Goal: Task Accomplishment & Management: Manage account settings

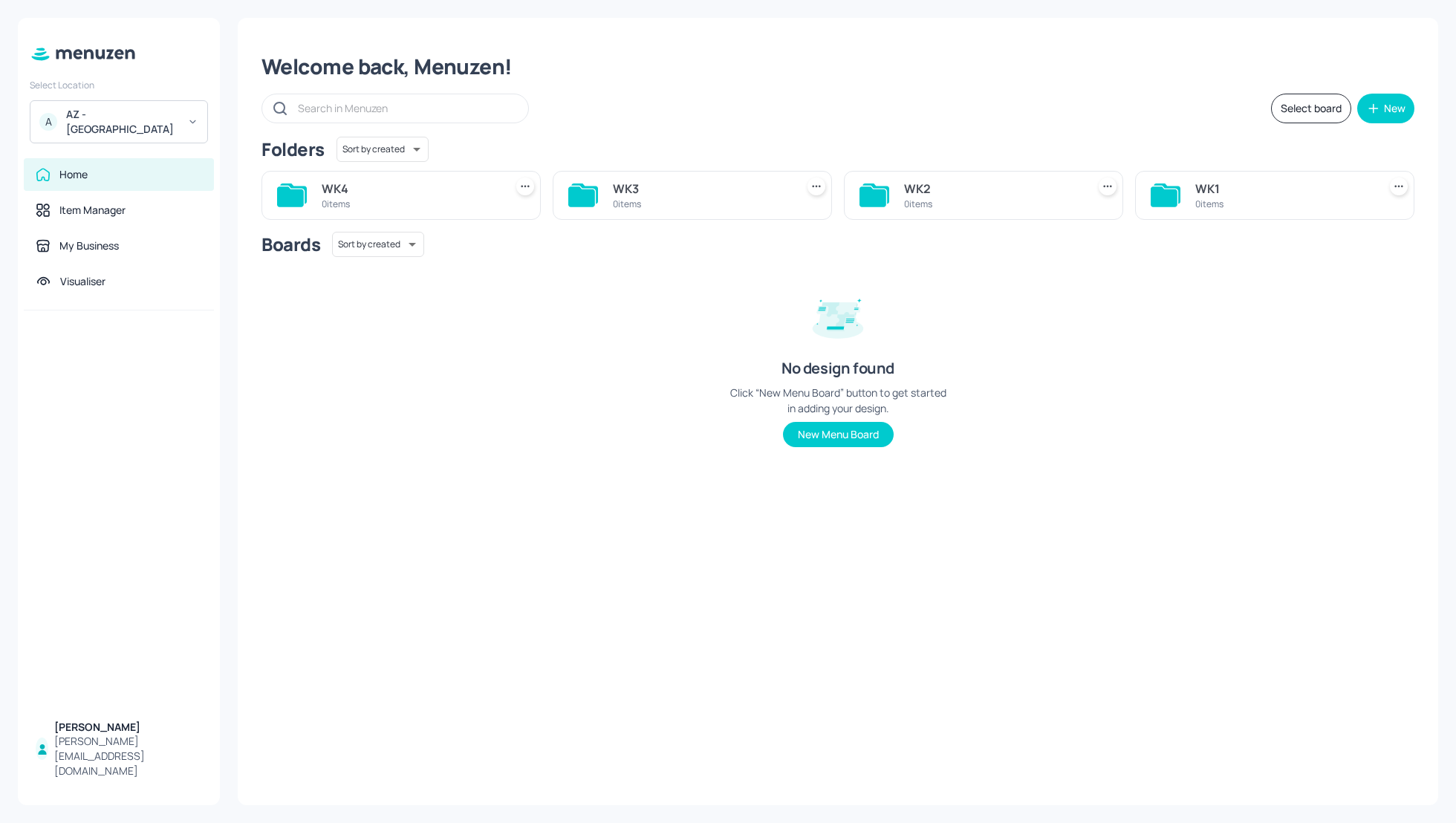
click at [126, 118] on div "AZ - City House" at bounding box center [122, 122] width 112 height 30
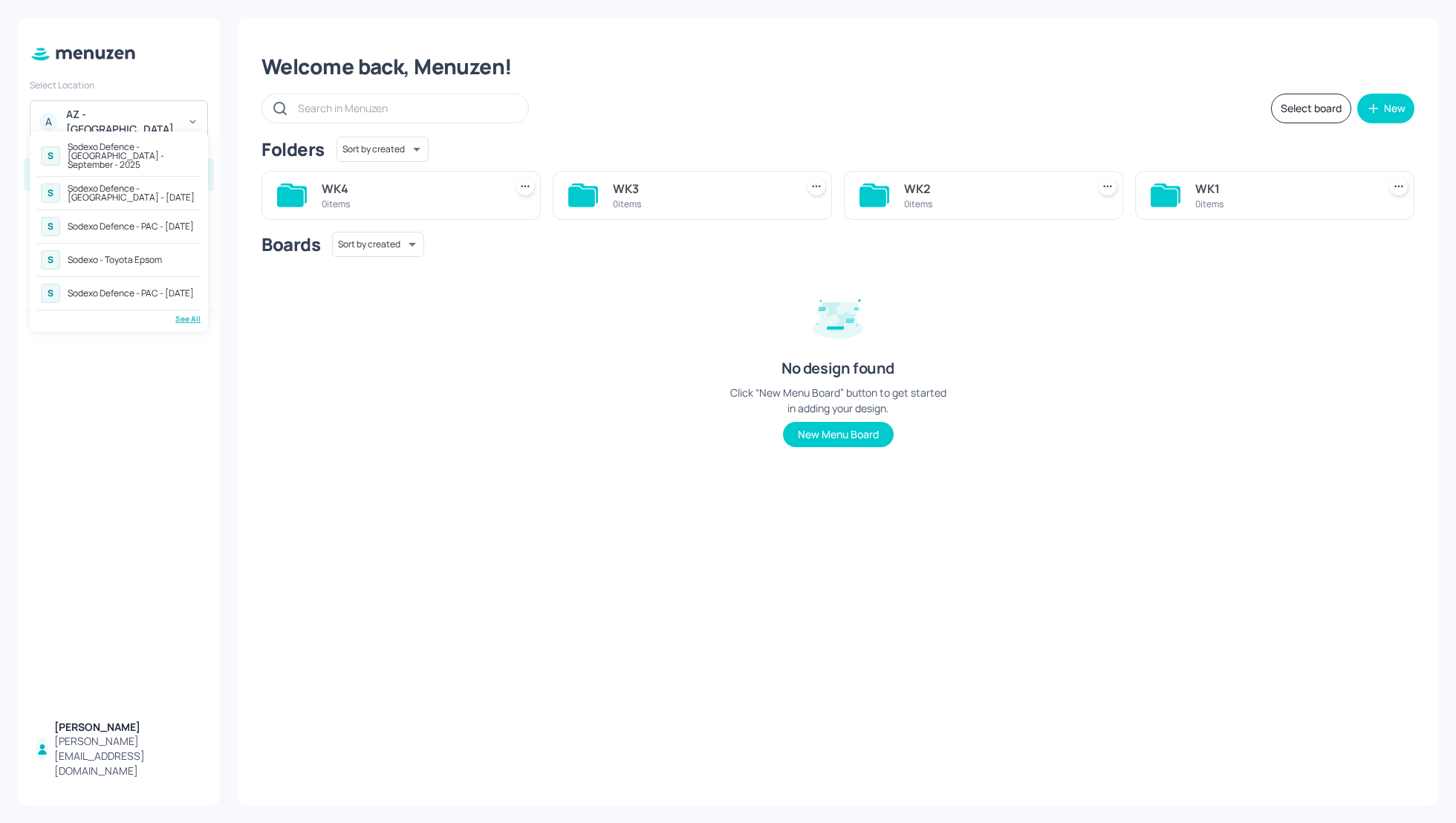
click at [204, 67] on div at bounding box center [728, 412] width 1456 height 823
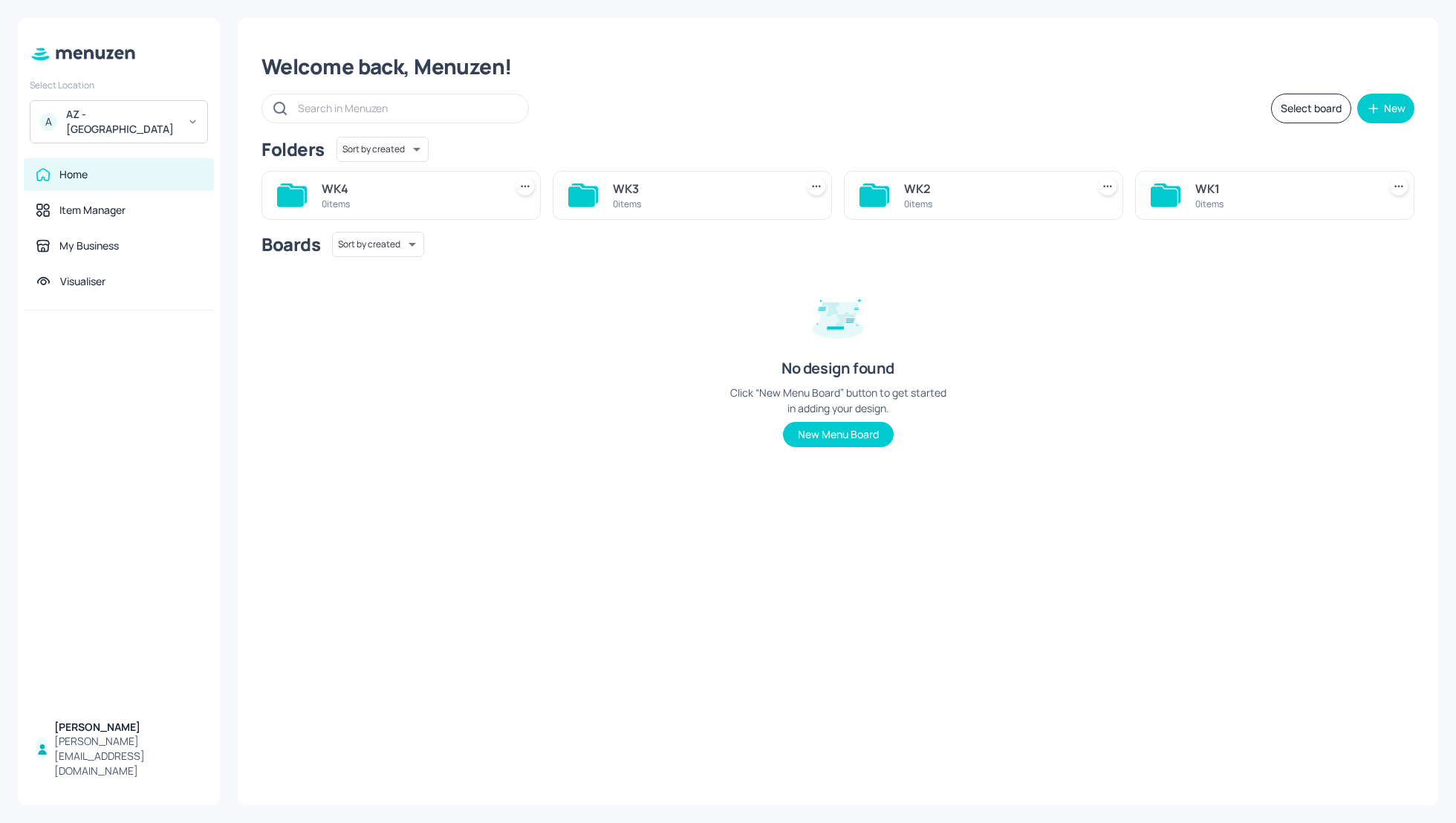
click at [101, 114] on div "AZ - City House" at bounding box center [122, 122] width 112 height 30
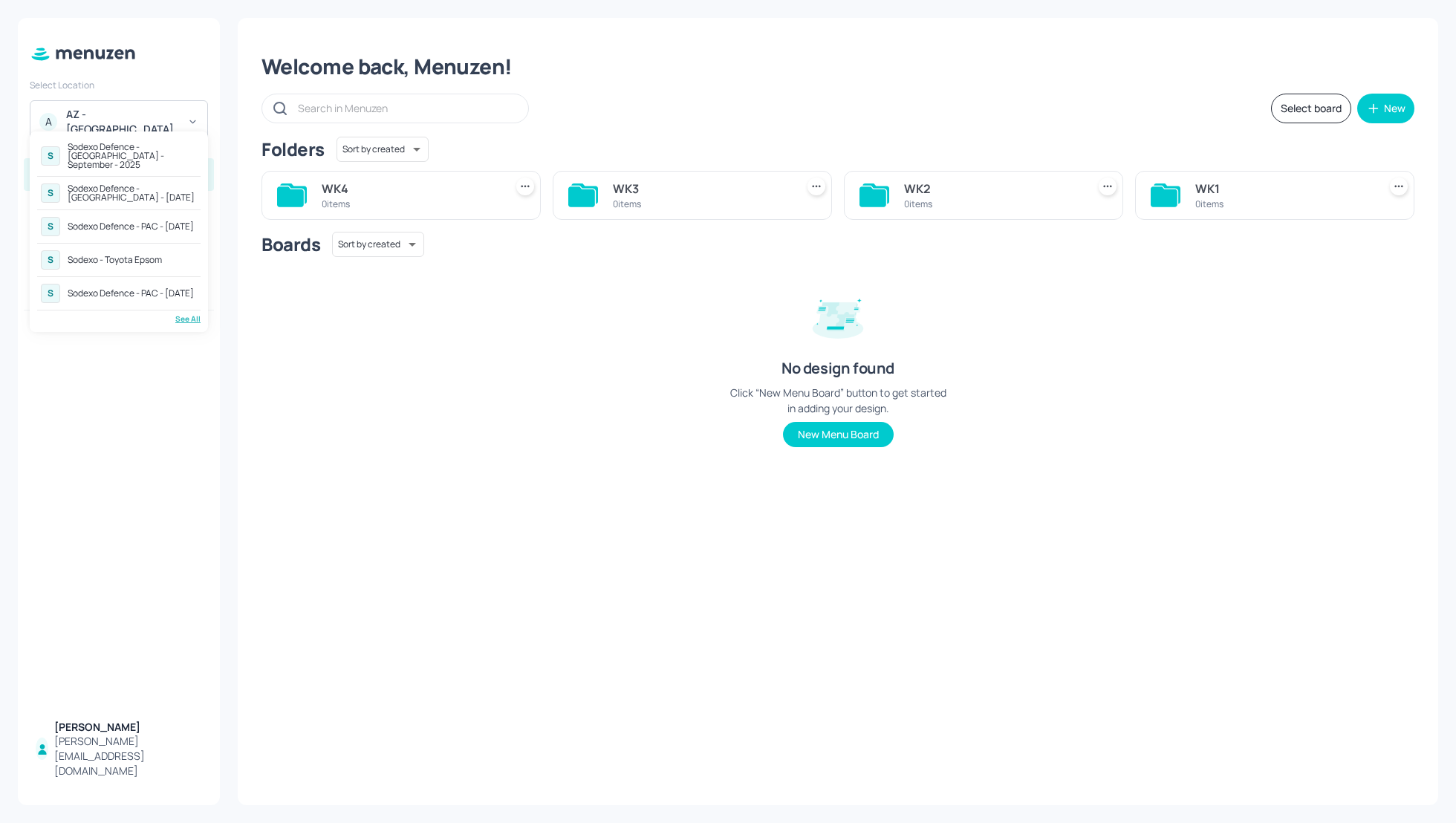
click at [117, 149] on div "Sodexo Defence - Colchester - September - 2025" at bounding box center [133, 156] width 129 height 27
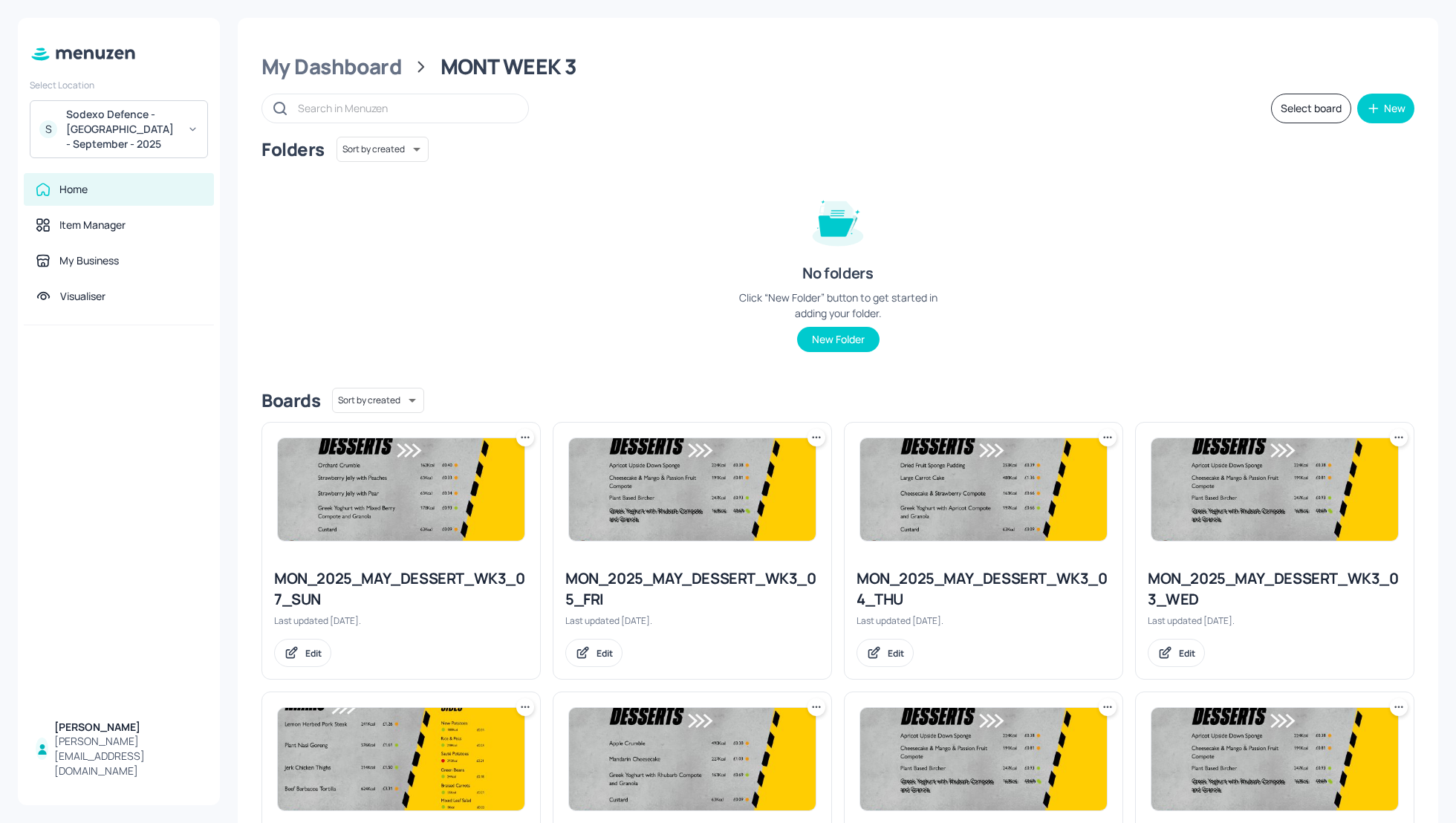
click at [585, 220] on div "Folders Sort by created id ​ No folders Click “New Folder” button to get starte…" at bounding box center [837, 256] width 1153 height 239
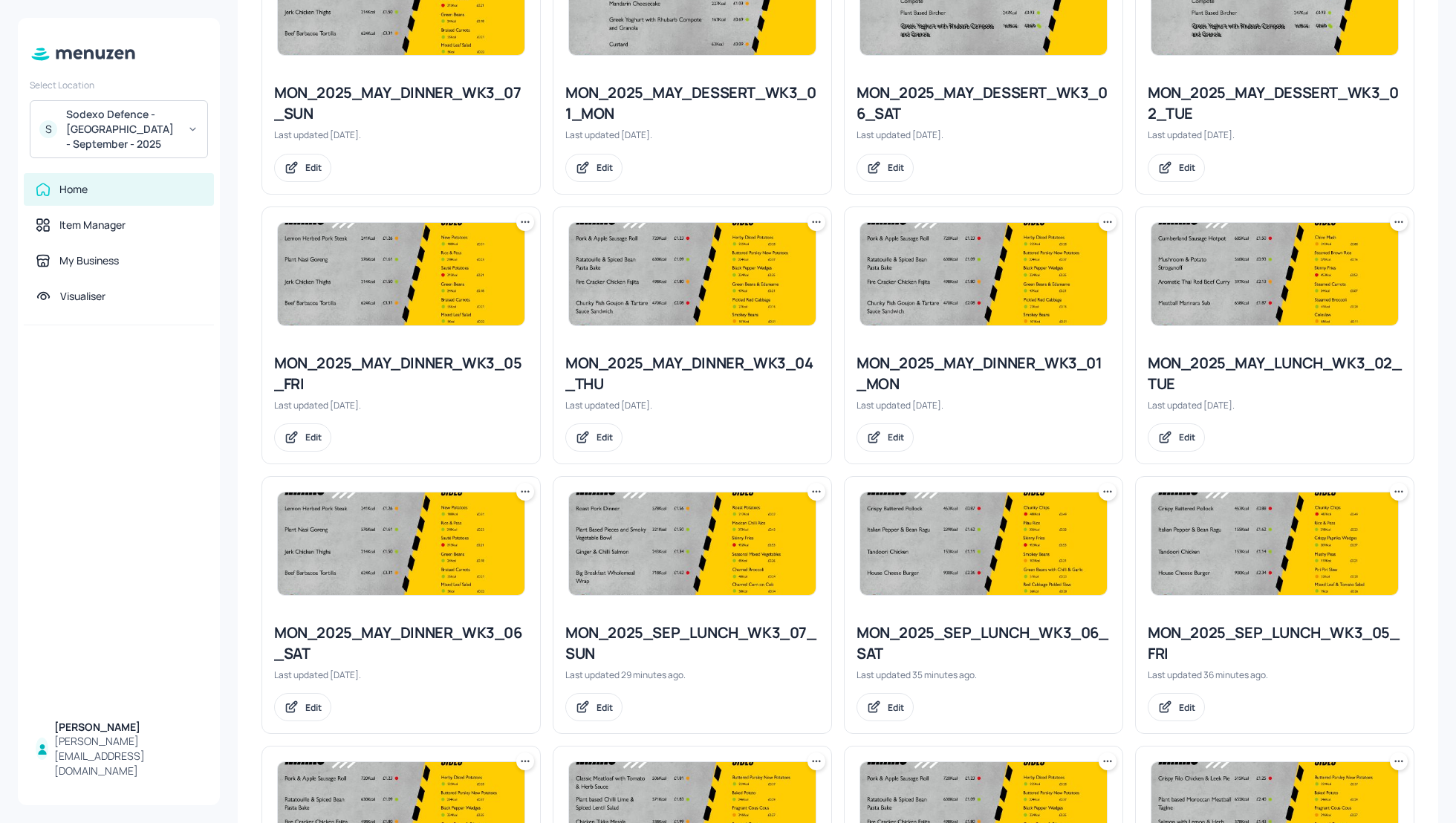
scroll to position [752, 0]
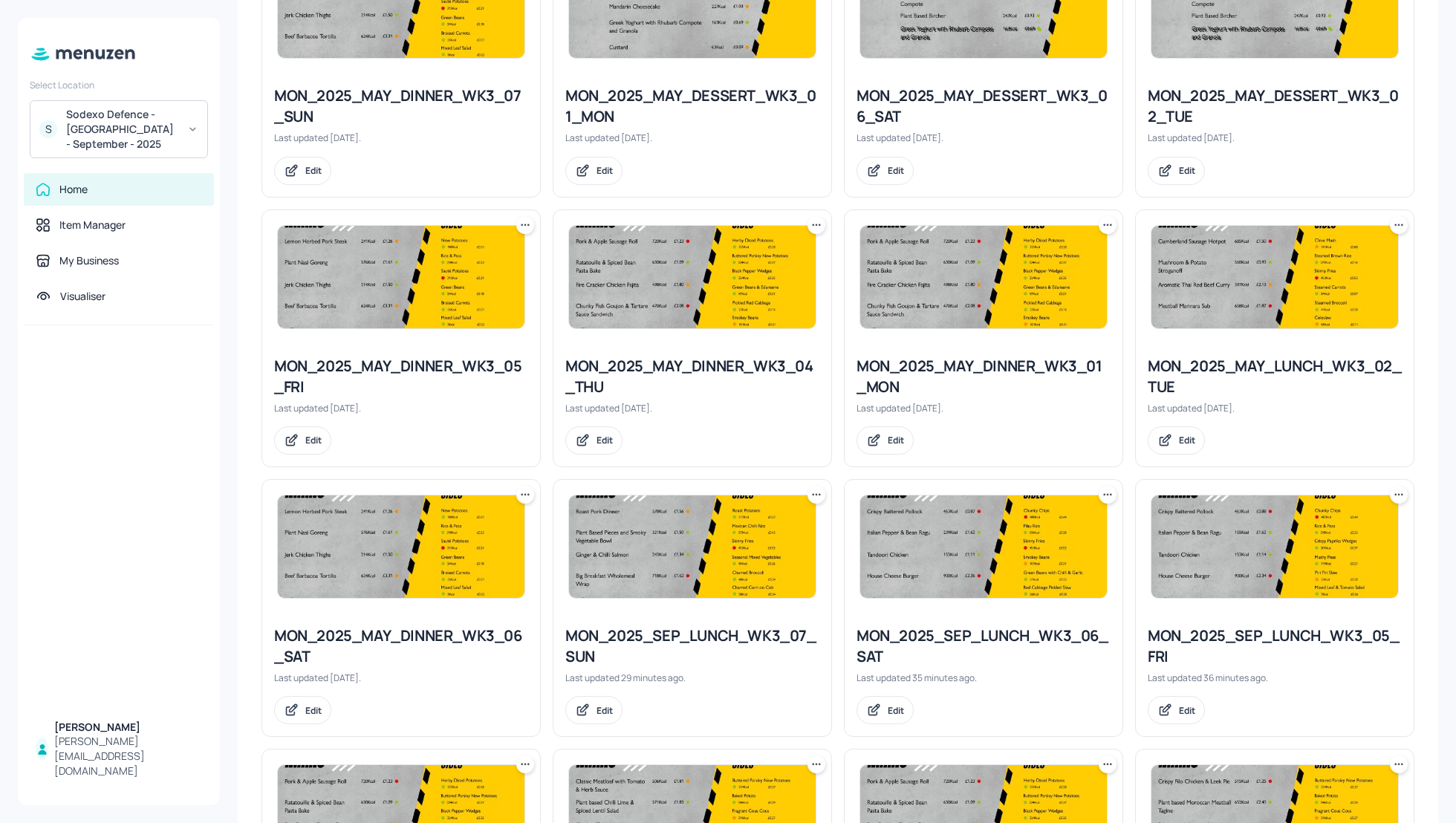
click at [524, 225] on icon at bounding box center [525, 225] width 15 height 15
click at [449, 256] on p "Rename" at bounding box center [448, 252] width 34 height 13
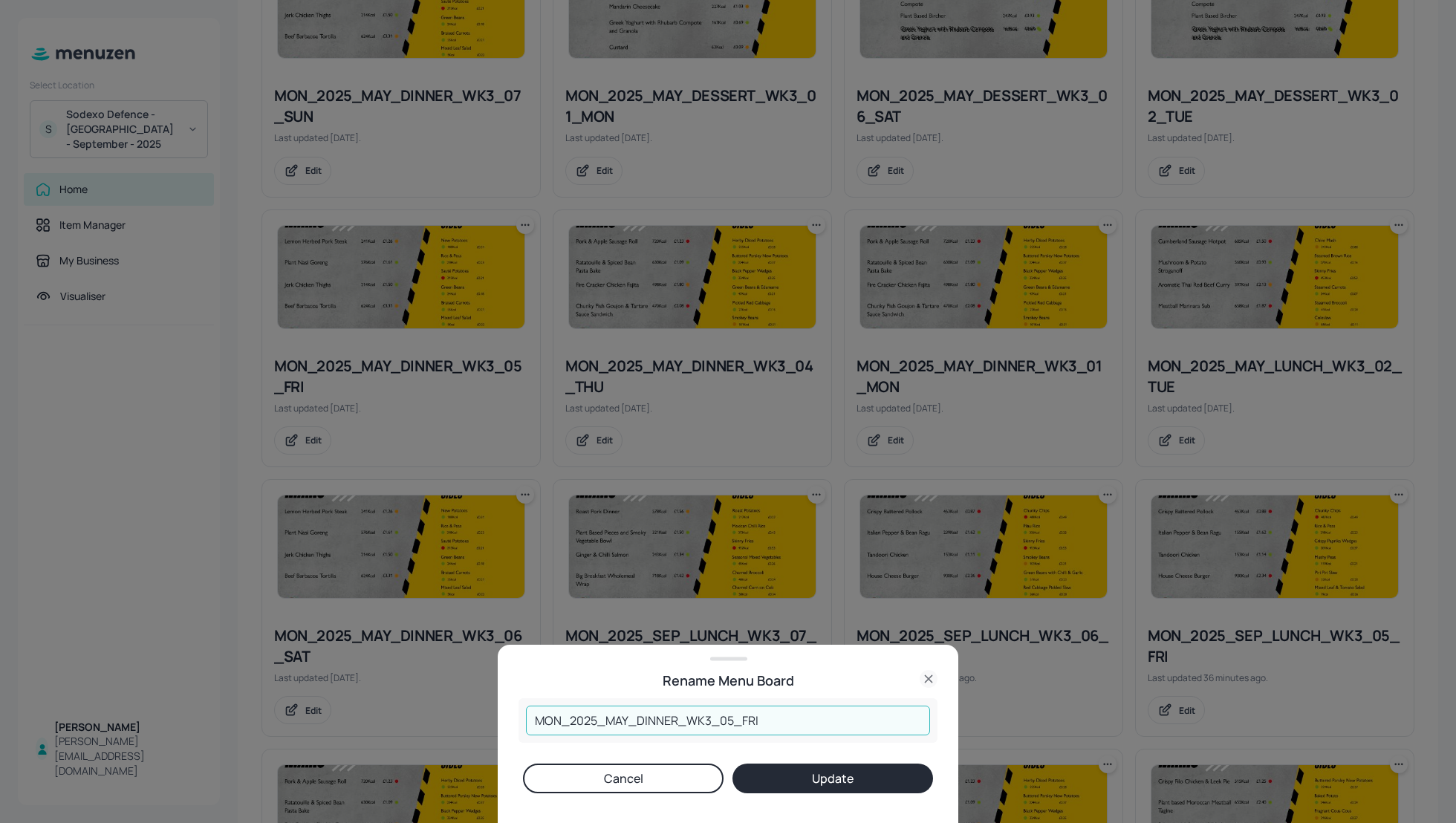
click at [633, 717] on input "MON_2025_MAY_DINNER_WK3_05_FRI" at bounding box center [727, 721] width 404 height 30
type input "MON_2025_SEP_DINNER_WK3_05_FRI"
click at [816, 780] on button "Update" at bounding box center [832, 779] width 201 height 30
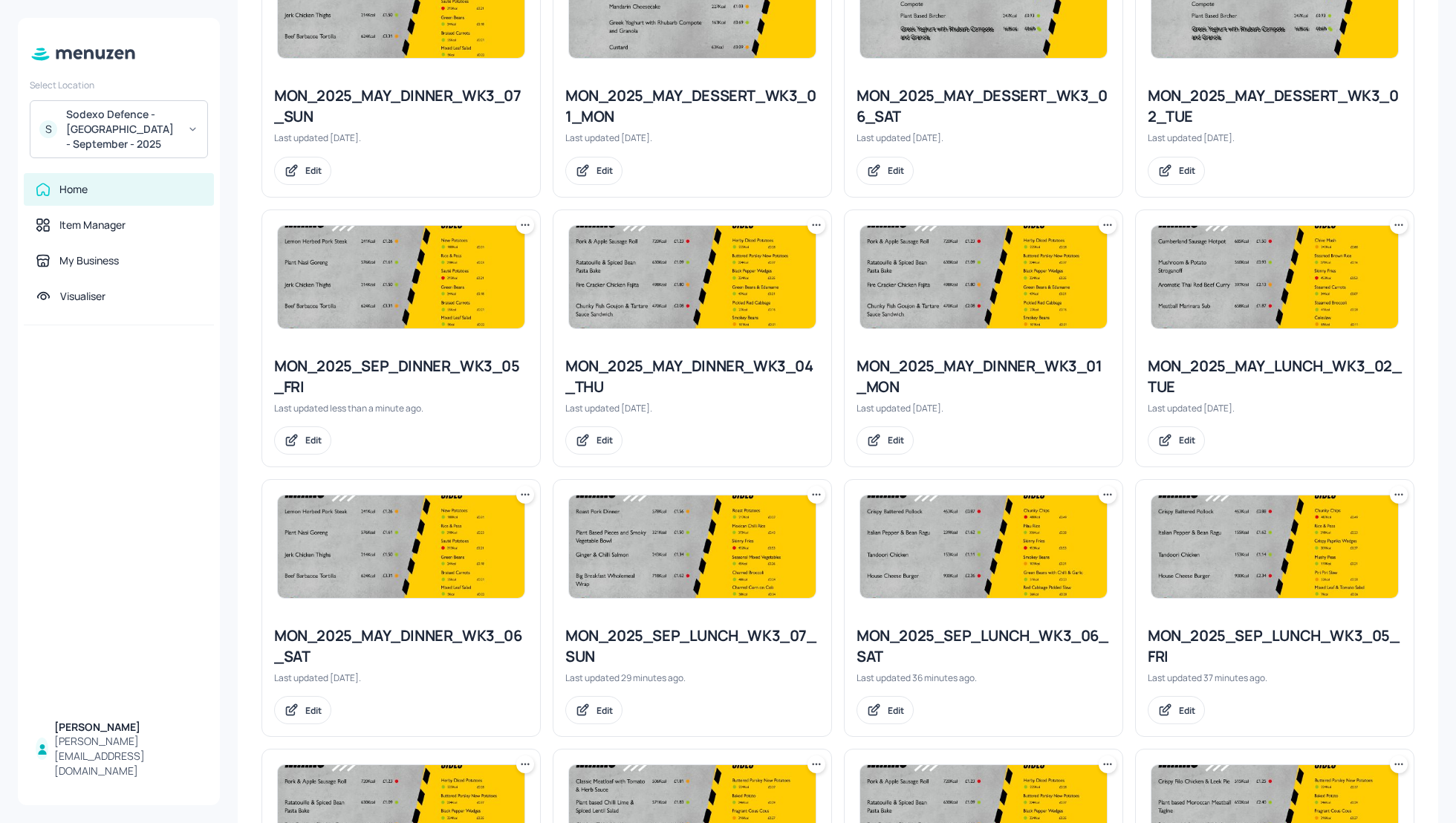
click at [372, 371] on div "MON_2025_SEP_DINNER_WK3_05_FRI" at bounding box center [401, 377] width 254 height 41
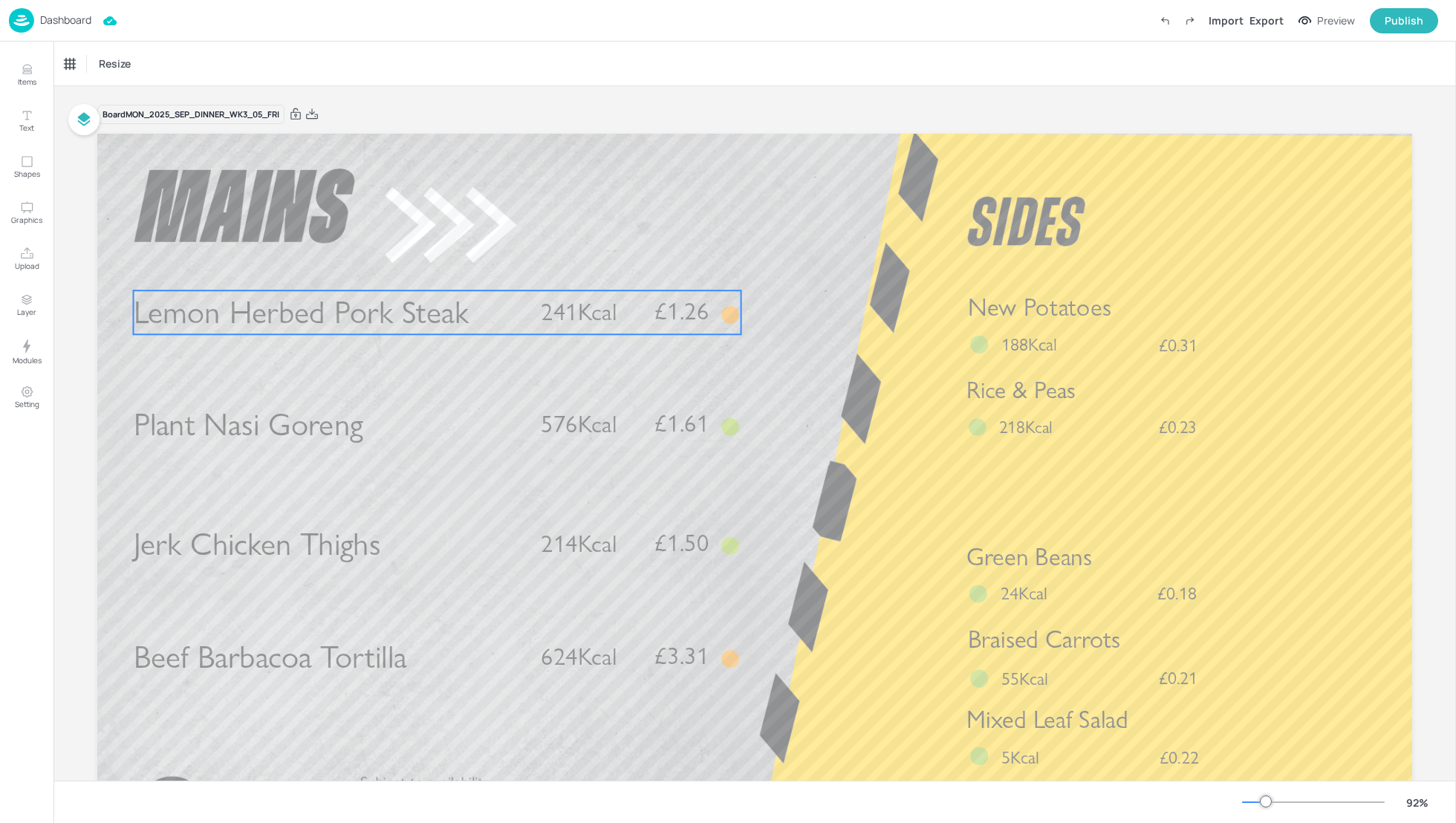
click at [420, 314] on span "Lemon Herbed Pork Steak" at bounding box center [301, 313] width 336 height 39
click at [439, 263] on icon at bounding box center [437, 265] width 12 height 12
click at [426, 267] on icon "Edit Item" at bounding box center [427, 266] width 7 height 7
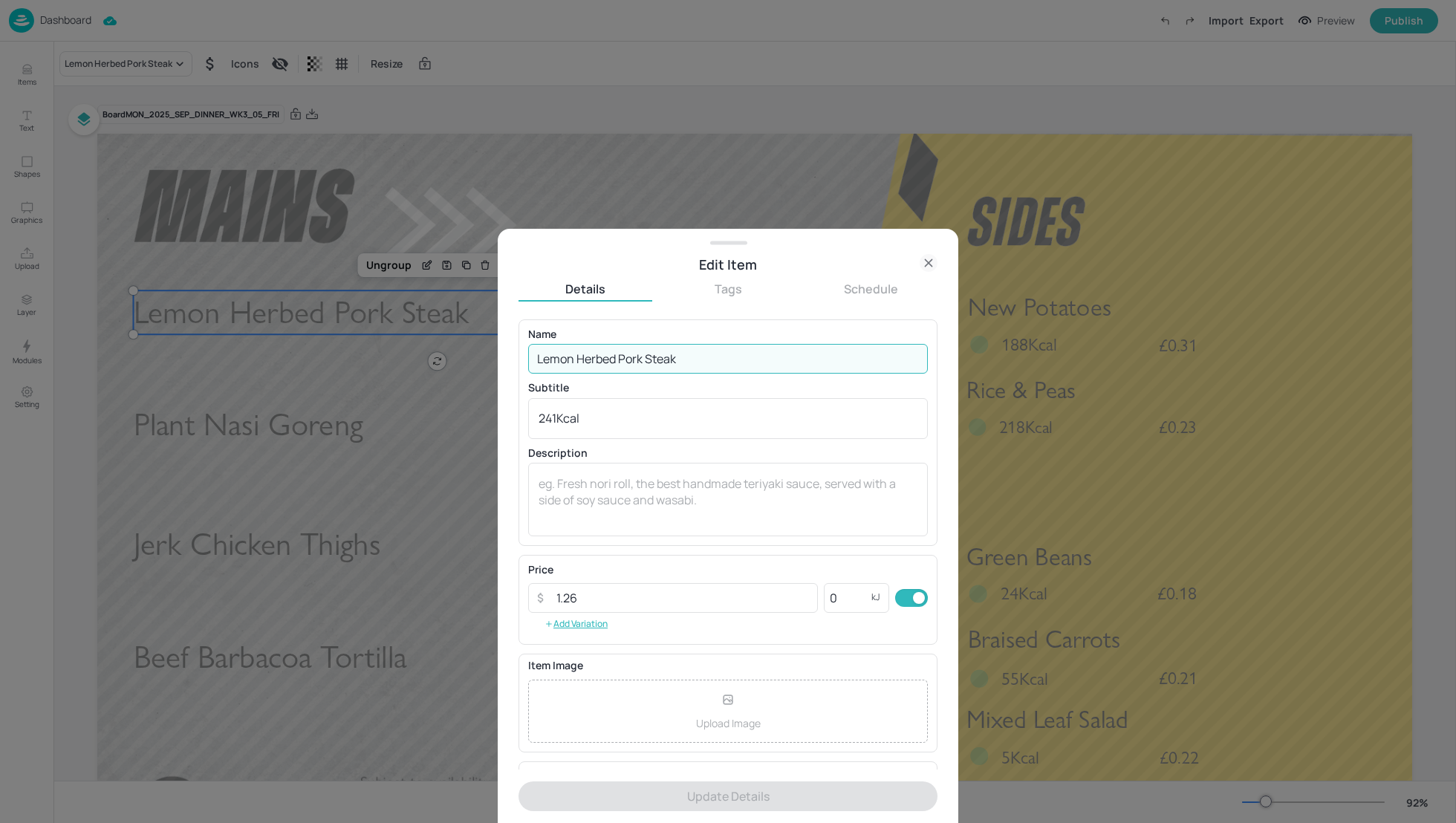
click at [574, 358] on input "Lemon Herbed Pork Steak" at bounding box center [728, 359] width 400 height 30
paste input "Herby Pork Loin"
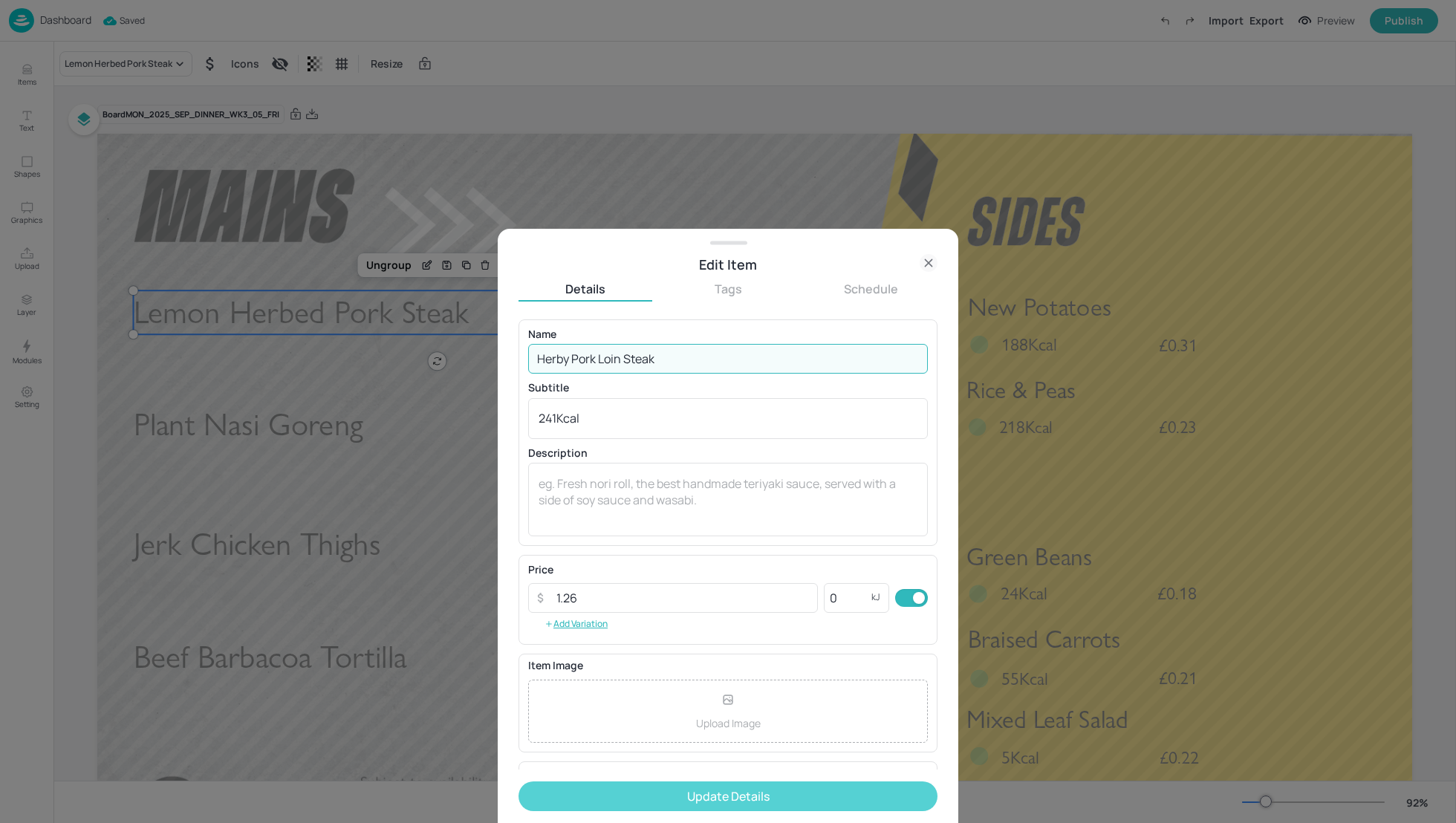
type input "Herby Pork Loin Steak"
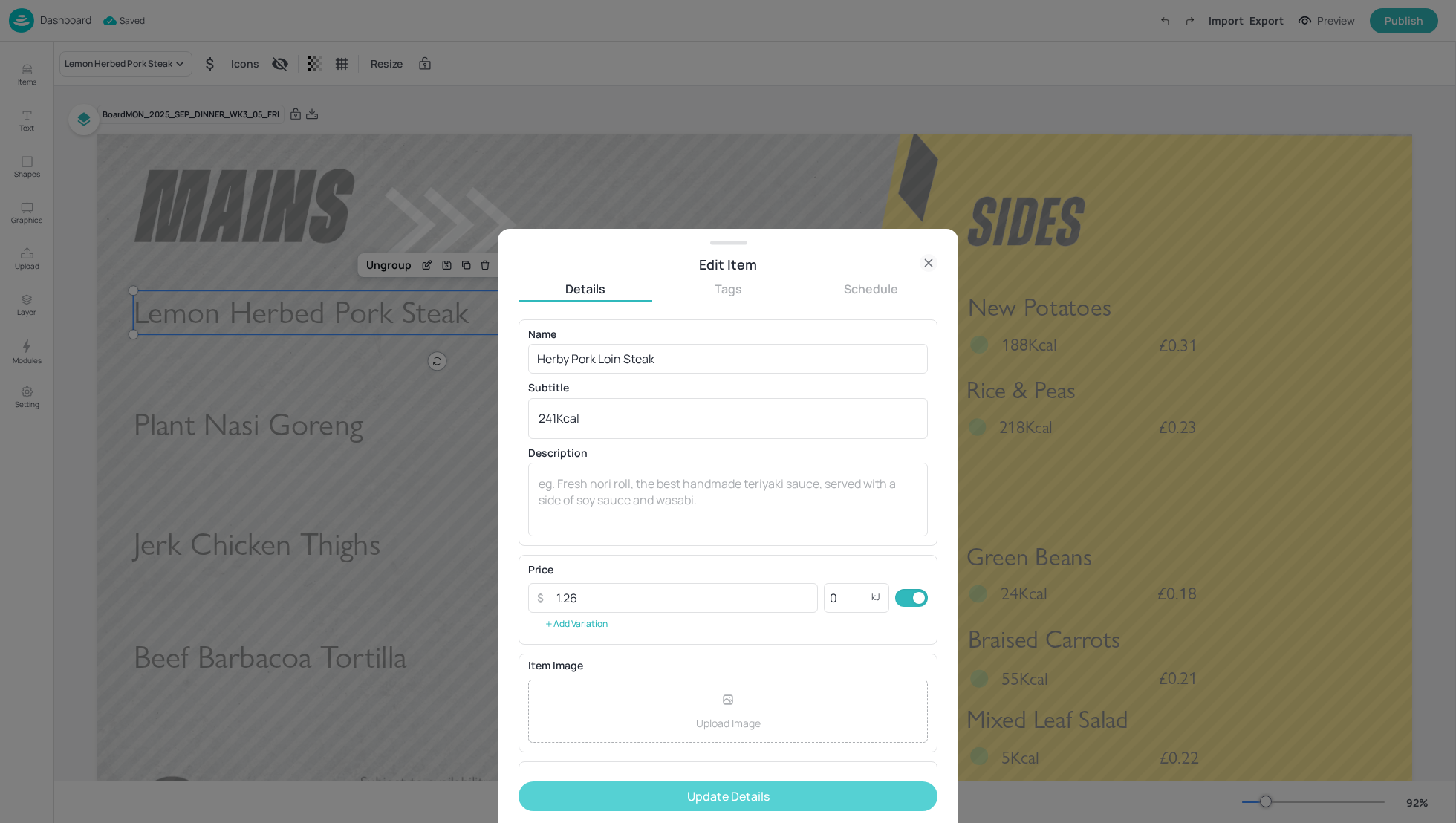
click at [775, 799] on button "Update Details" at bounding box center [727, 796] width 419 height 30
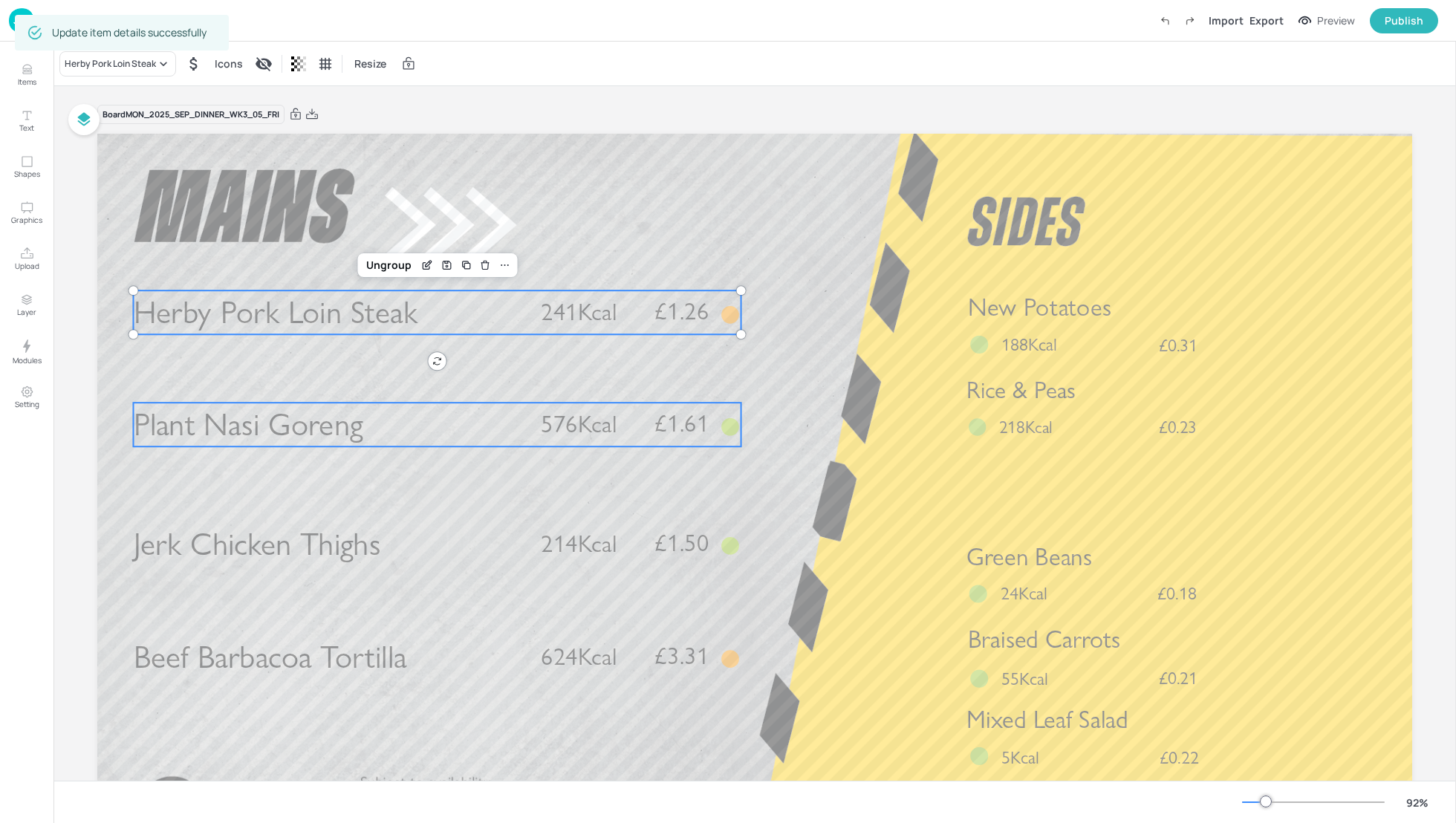
click at [410, 436] on p "Plant Nasi Goreng" at bounding box center [328, 424] width 389 height 44
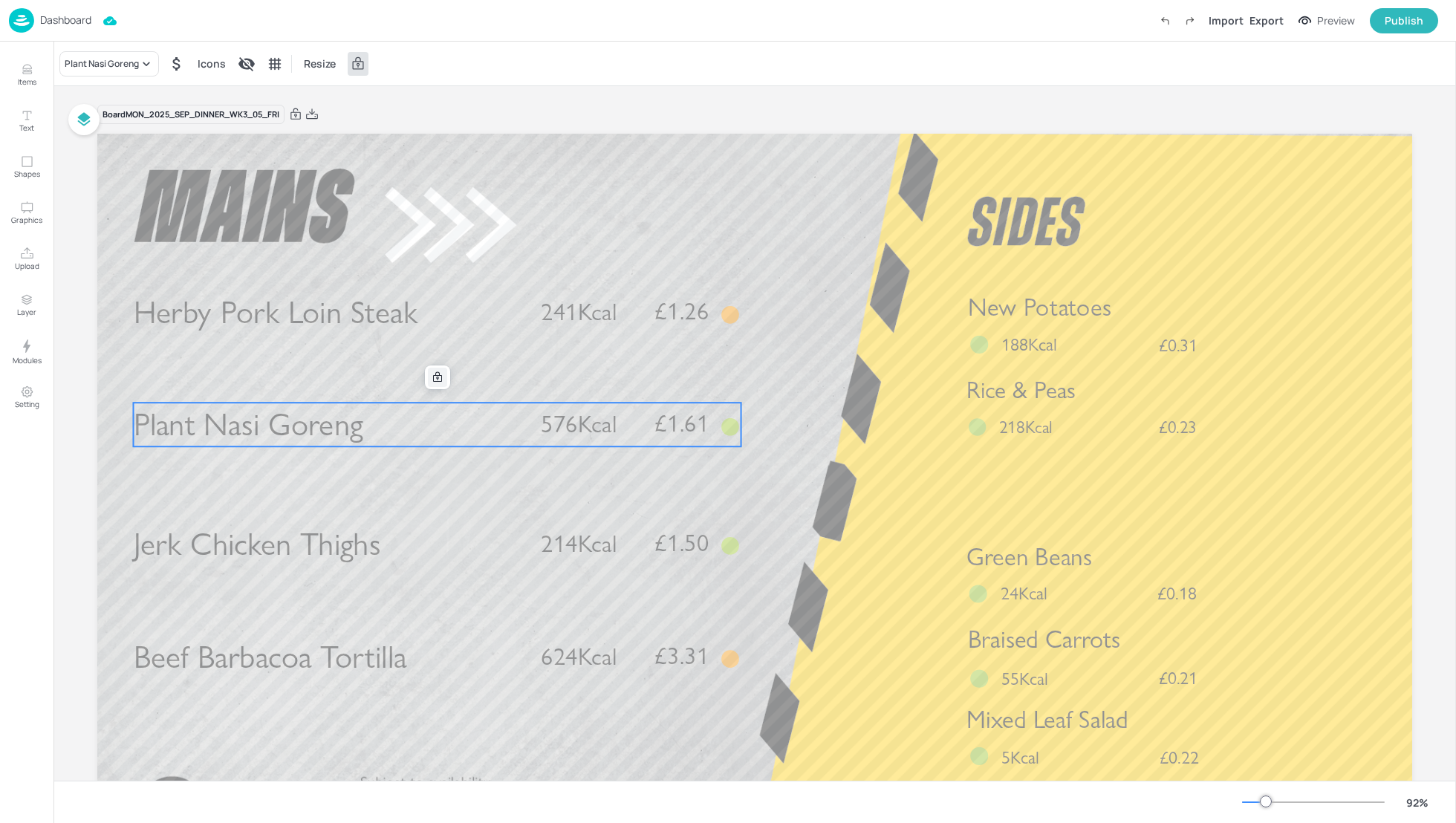
click at [434, 377] on icon at bounding box center [437, 377] width 12 height 12
click at [425, 377] on icon "Edit Item" at bounding box center [428, 376] width 6 height 6
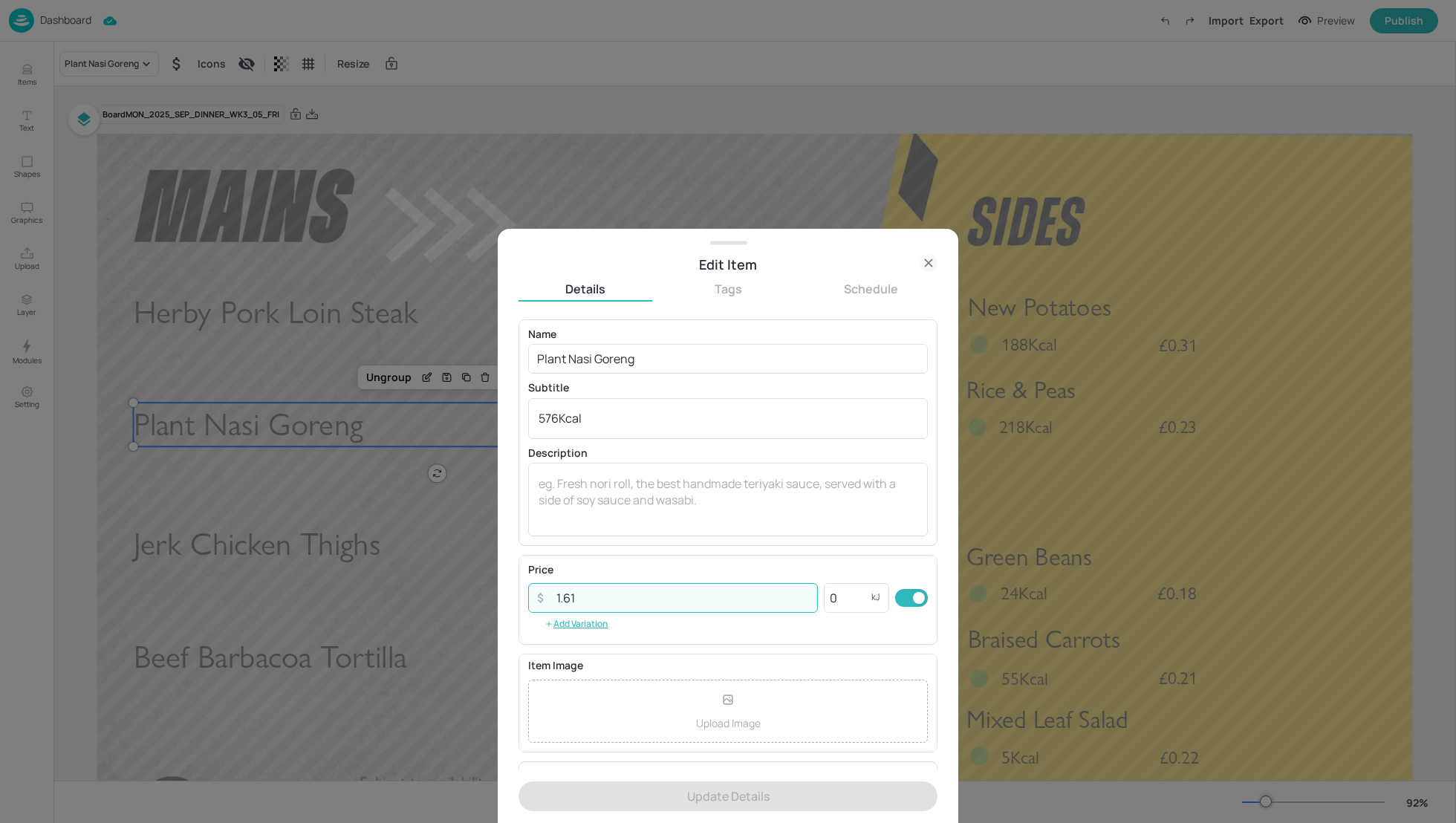
click at [589, 595] on input "1.61" at bounding box center [682, 598] width 270 height 30
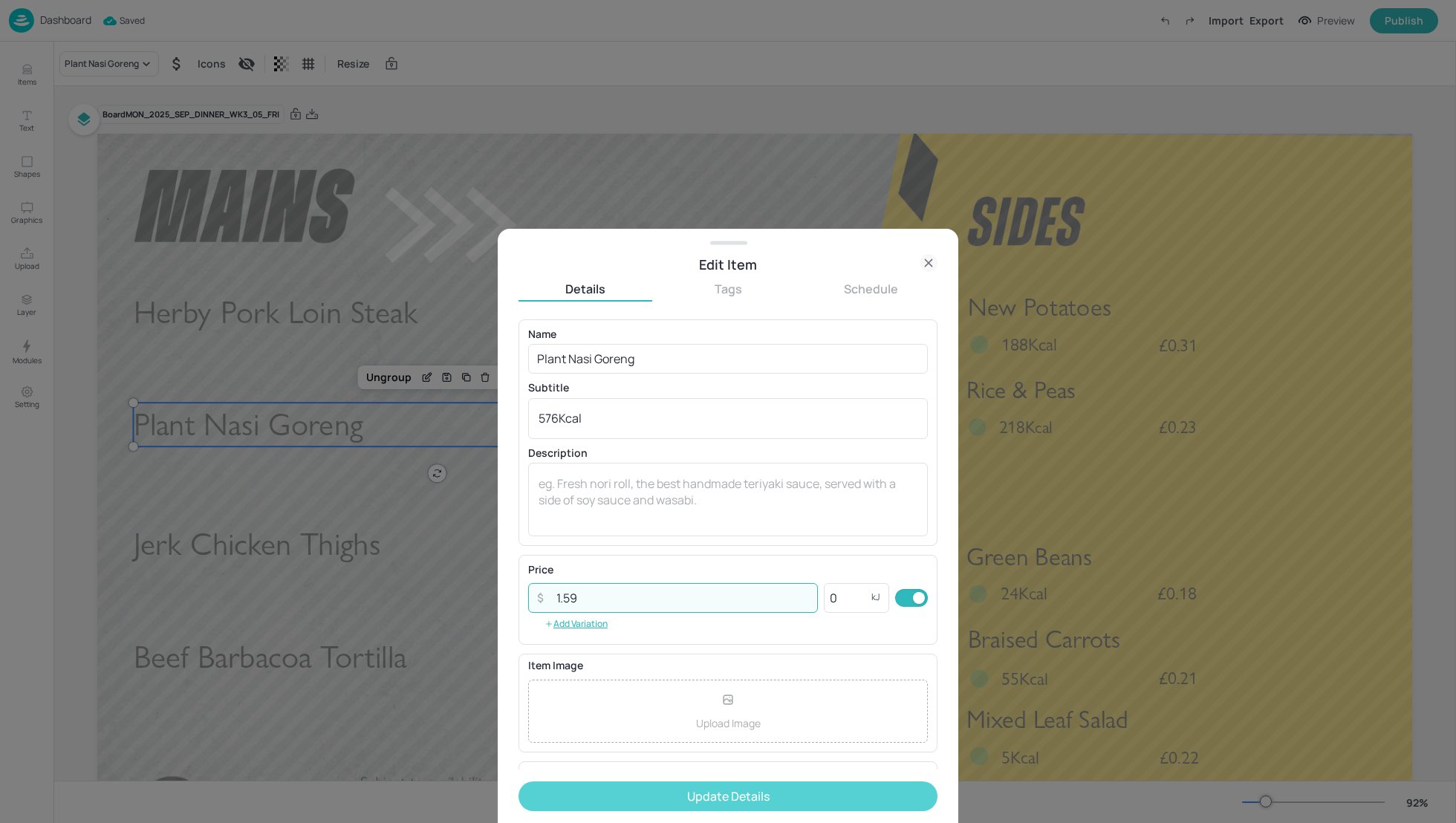
type input "1.59"
click at [790, 793] on button "Update Details" at bounding box center [727, 796] width 419 height 30
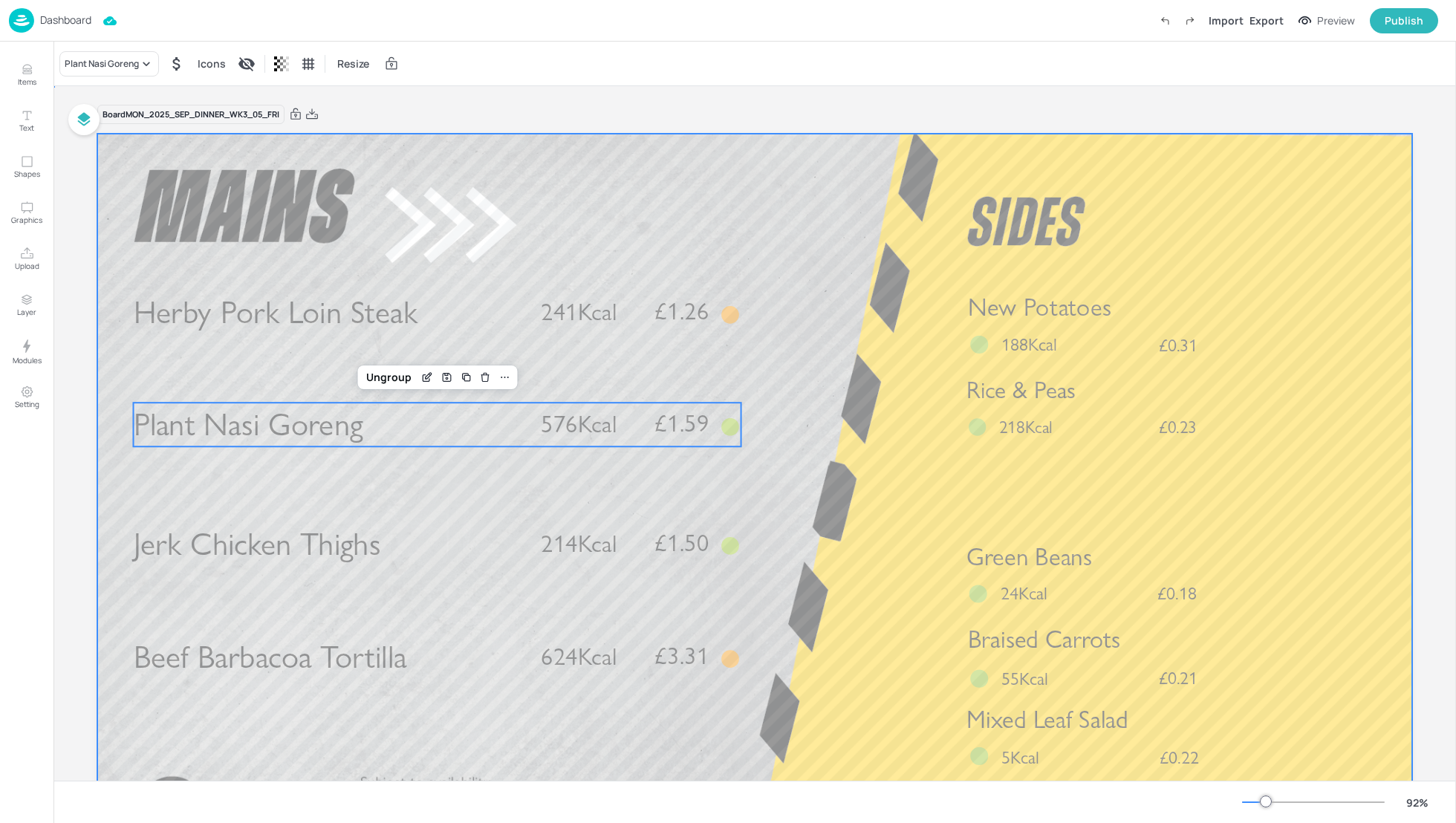
click at [802, 479] on div at bounding box center [754, 504] width 1314 height 740
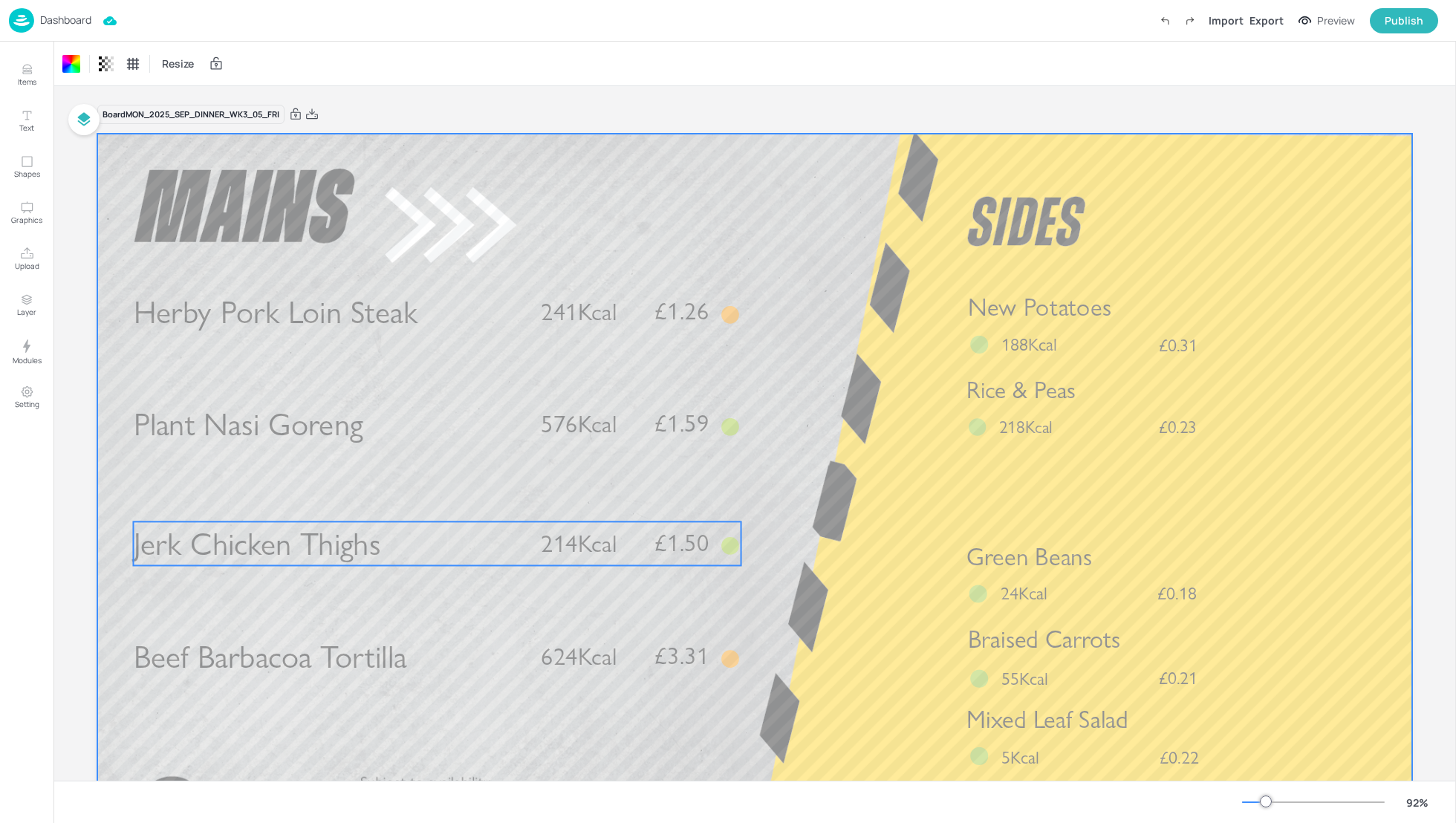
click at [658, 541] on span "£1.50" at bounding box center [681, 543] width 54 height 24
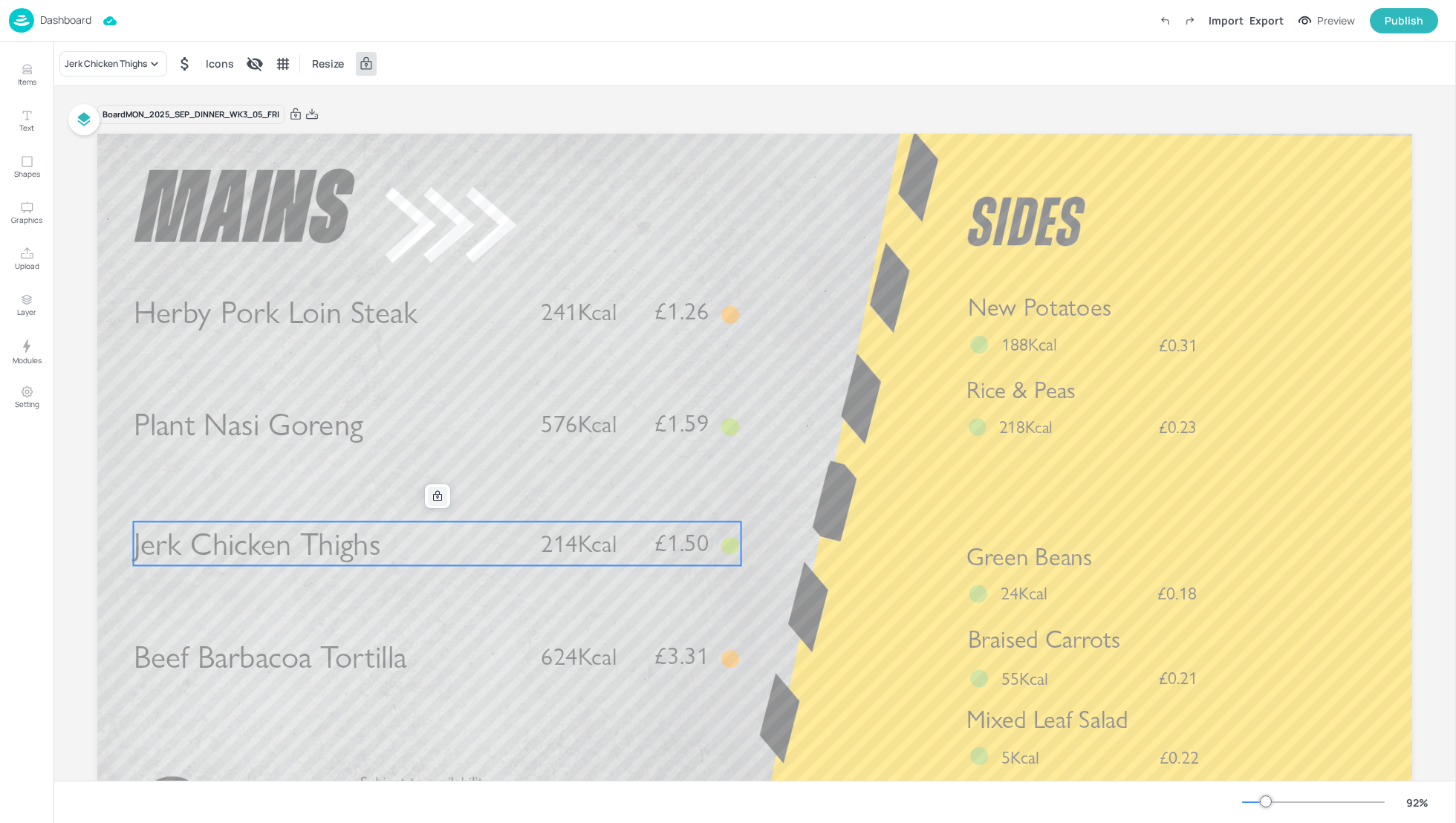
click at [436, 499] on icon at bounding box center [437, 496] width 12 height 12
click at [423, 495] on icon "Edit Item" at bounding box center [427, 496] width 12 height 12
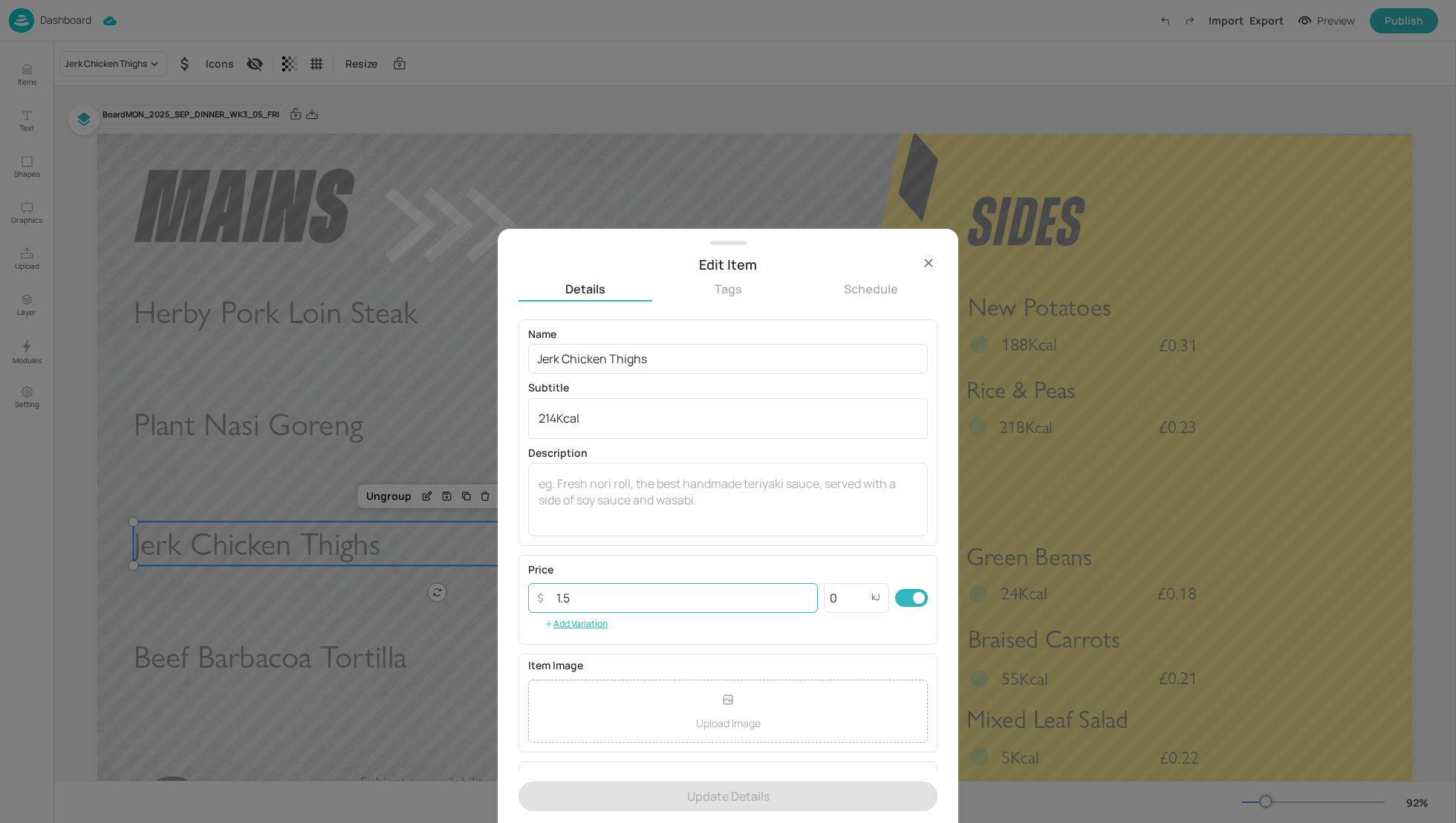
click at [599, 594] on input "1.5" at bounding box center [682, 598] width 270 height 30
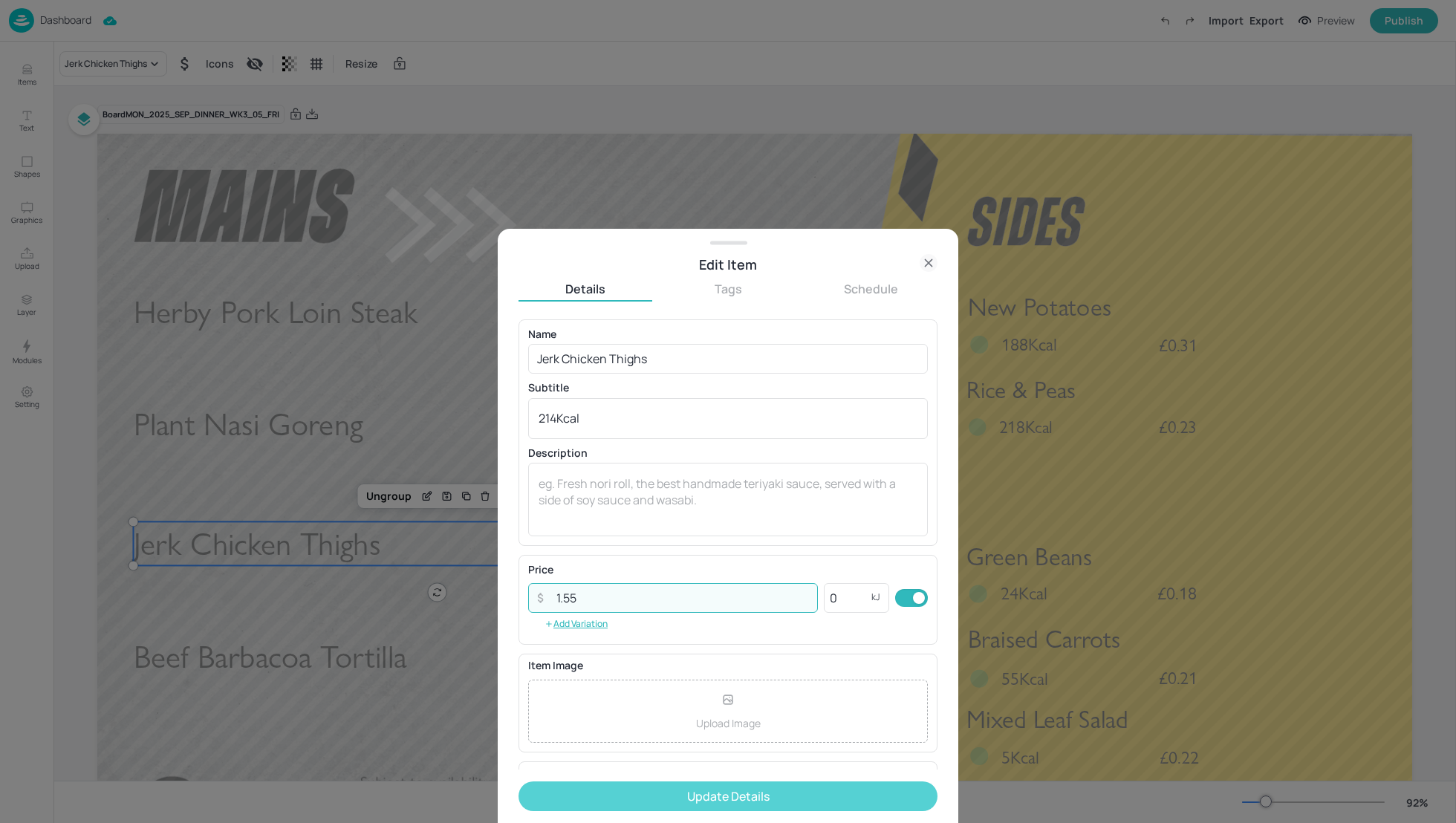
type input "1.55"
click at [724, 797] on button "Update Details" at bounding box center [727, 796] width 419 height 30
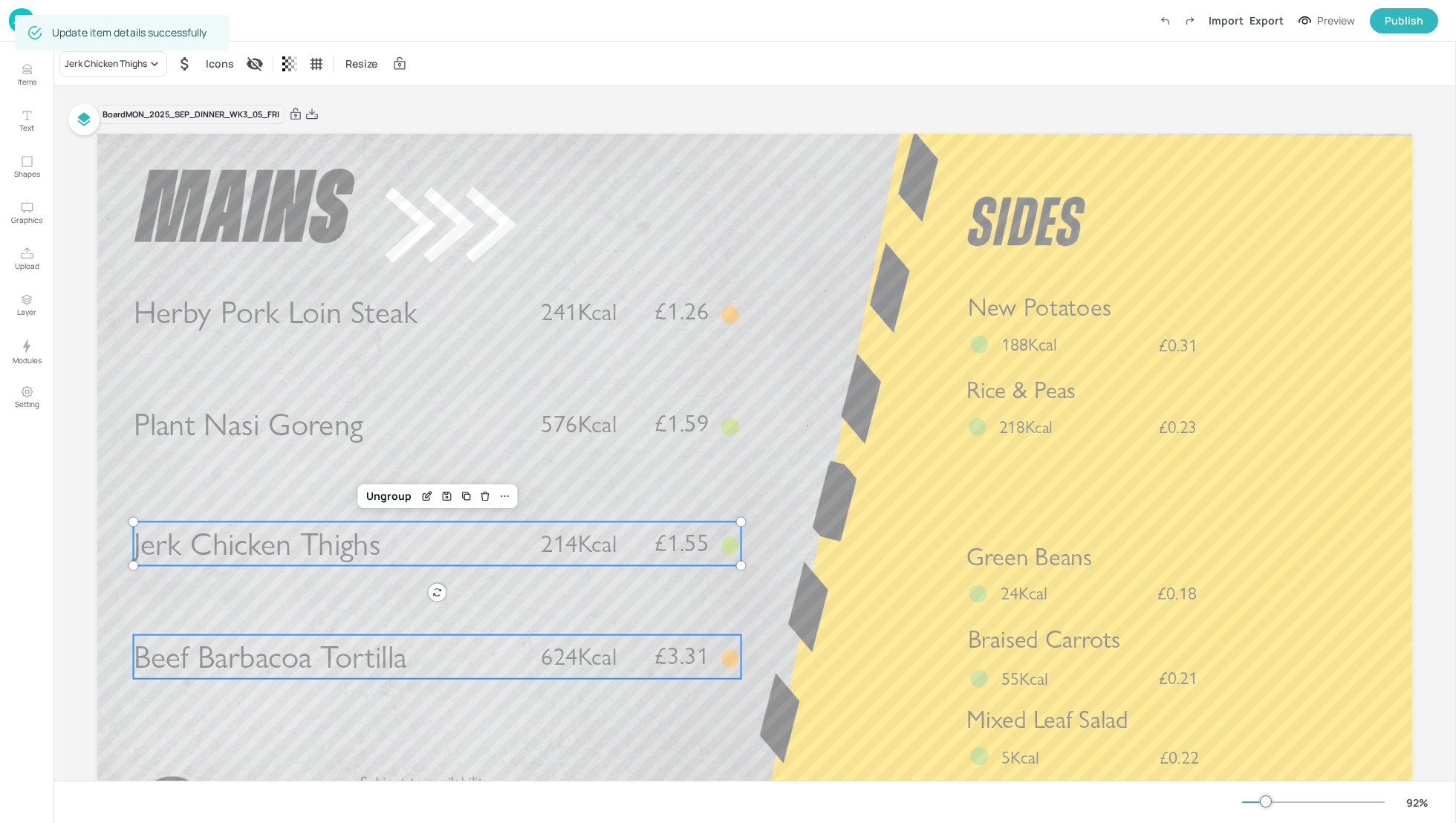
click at [545, 660] on span "624Kcal" at bounding box center [578, 656] width 75 height 29
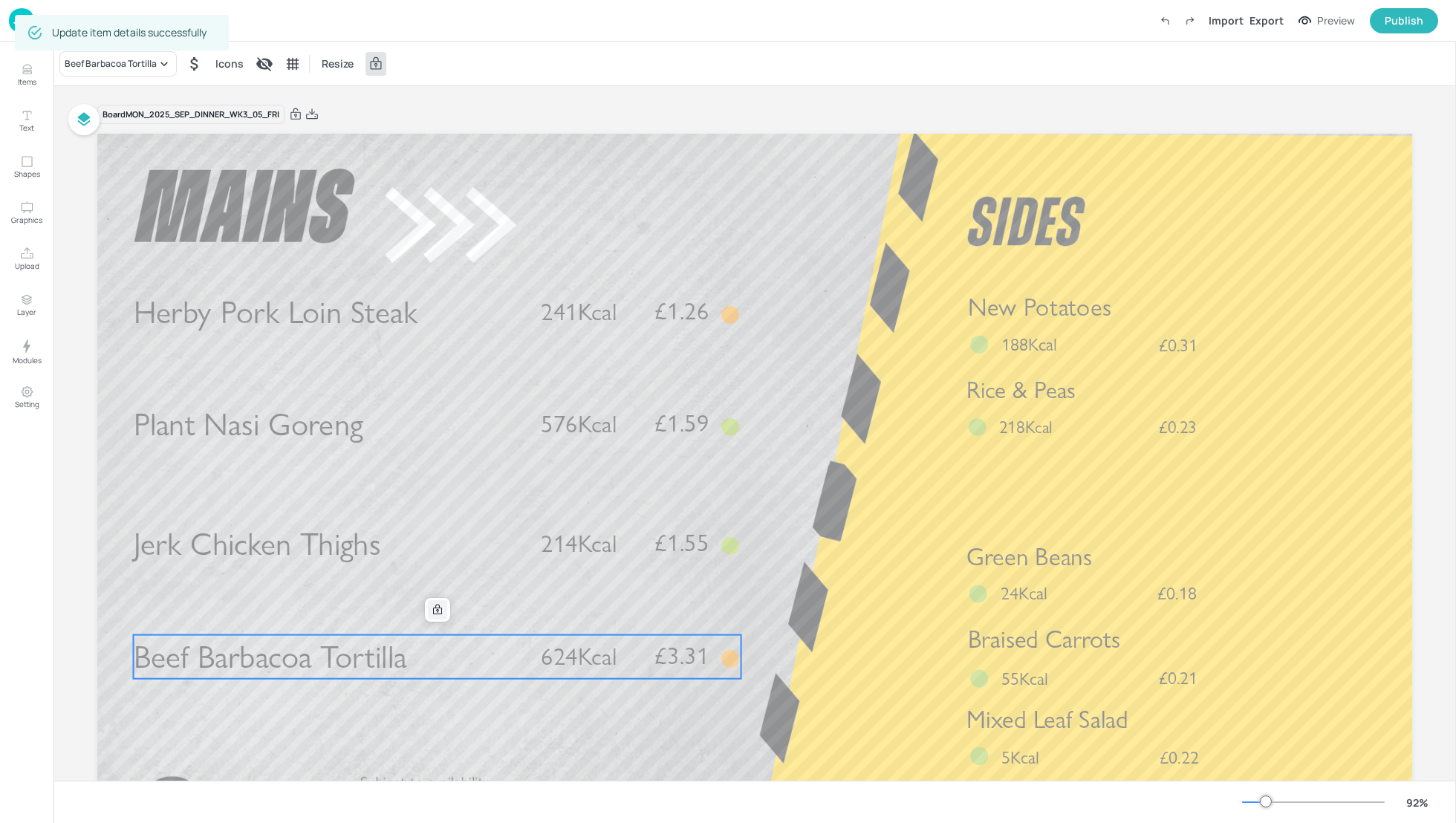
click at [434, 606] on icon at bounding box center [437, 610] width 12 height 12
click at [427, 610] on icon "Edit Item" at bounding box center [427, 610] width 12 height 12
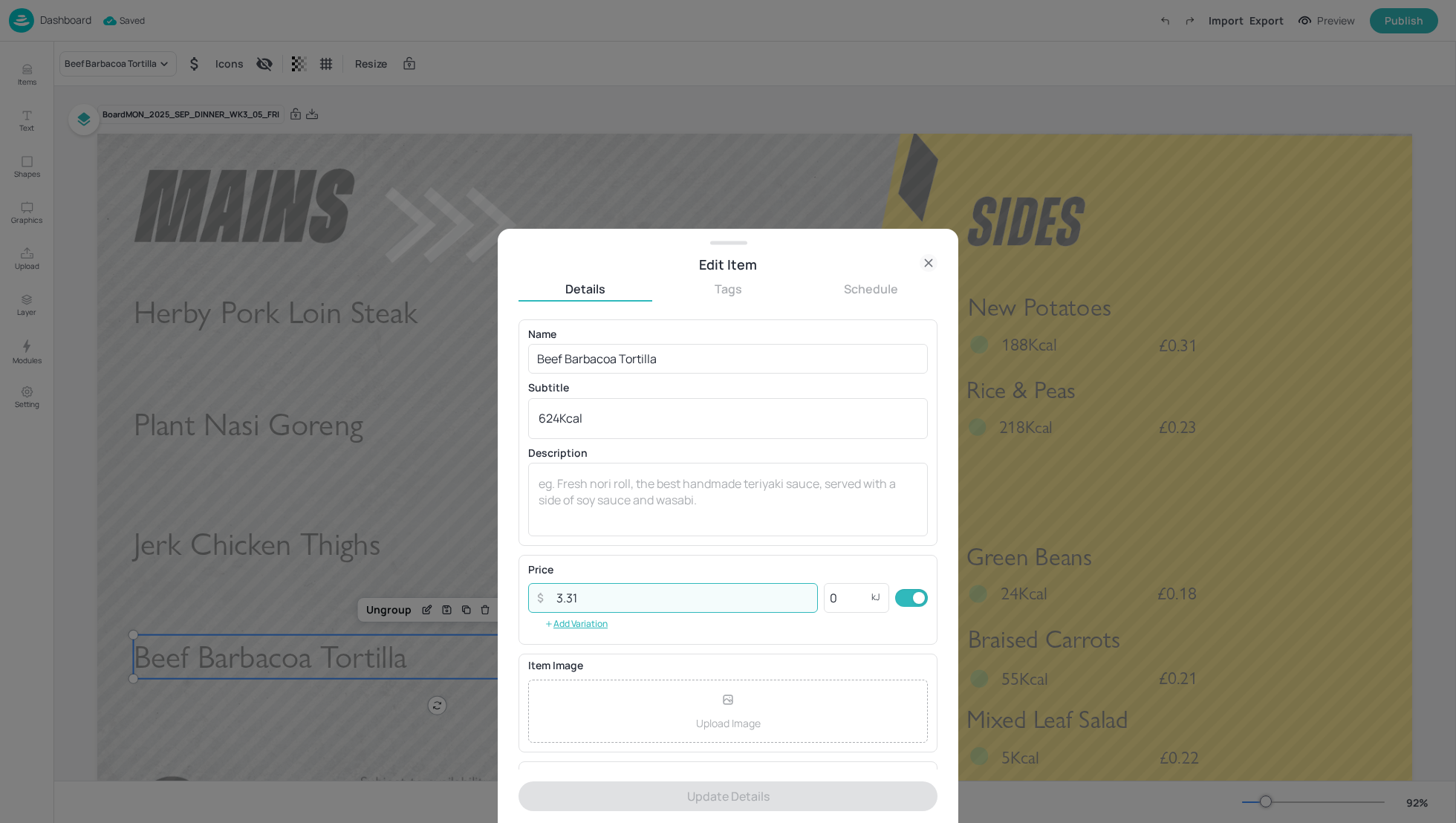
click at [587, 600] on input "3.31" at bounding box center [682, 598] width 270 height 30
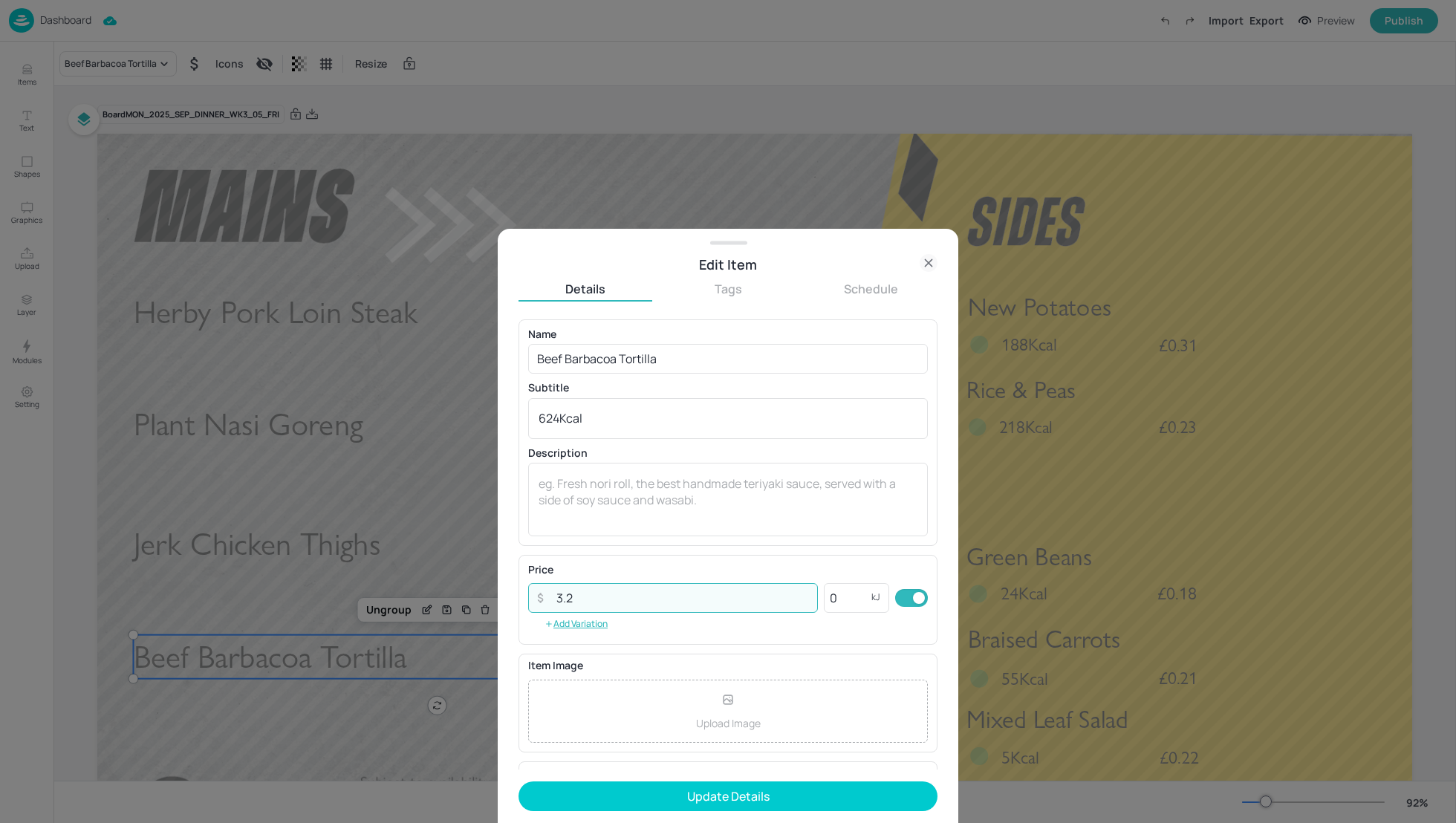
type input "3.28"
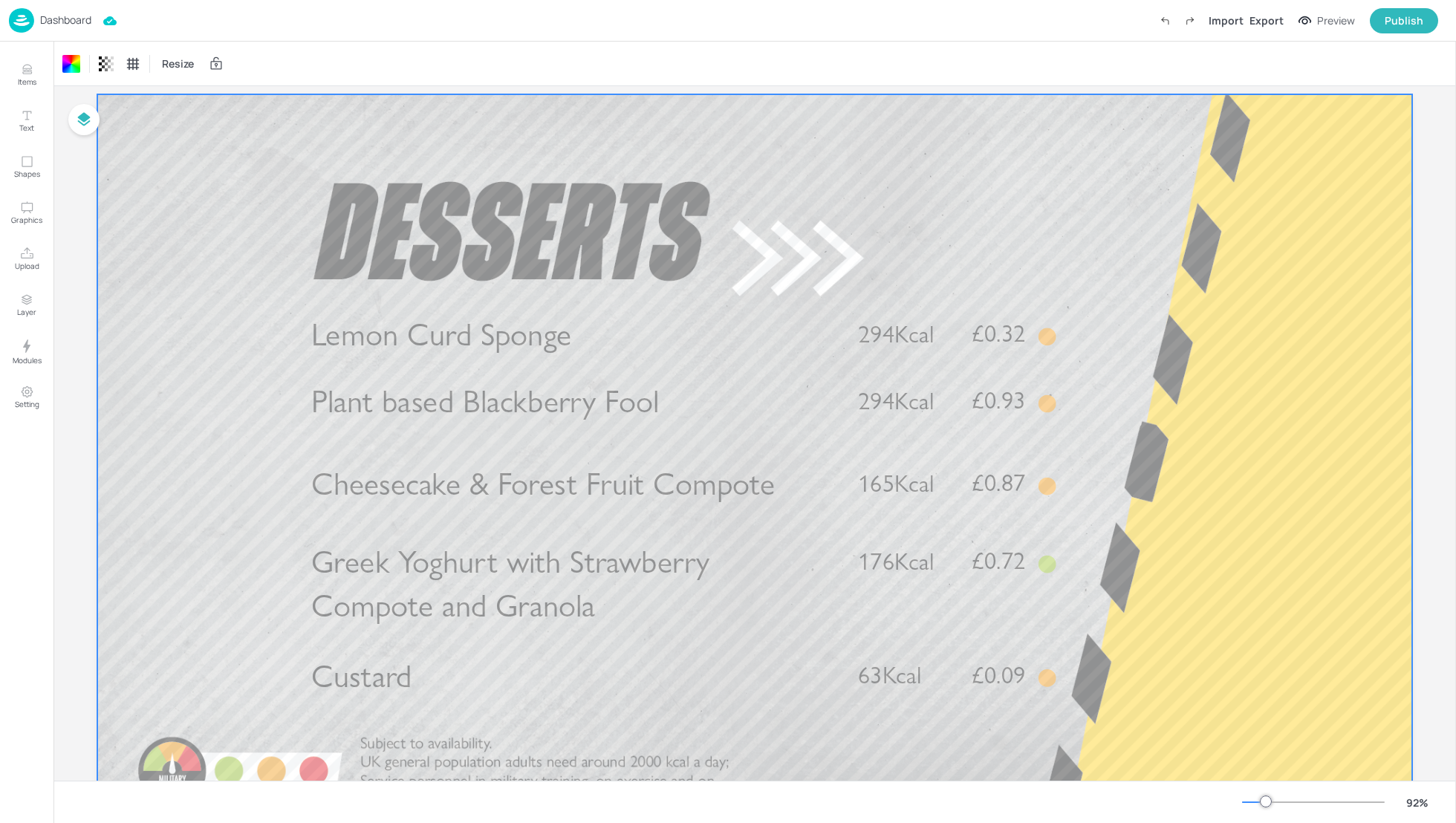
scroll to position [79, 0]
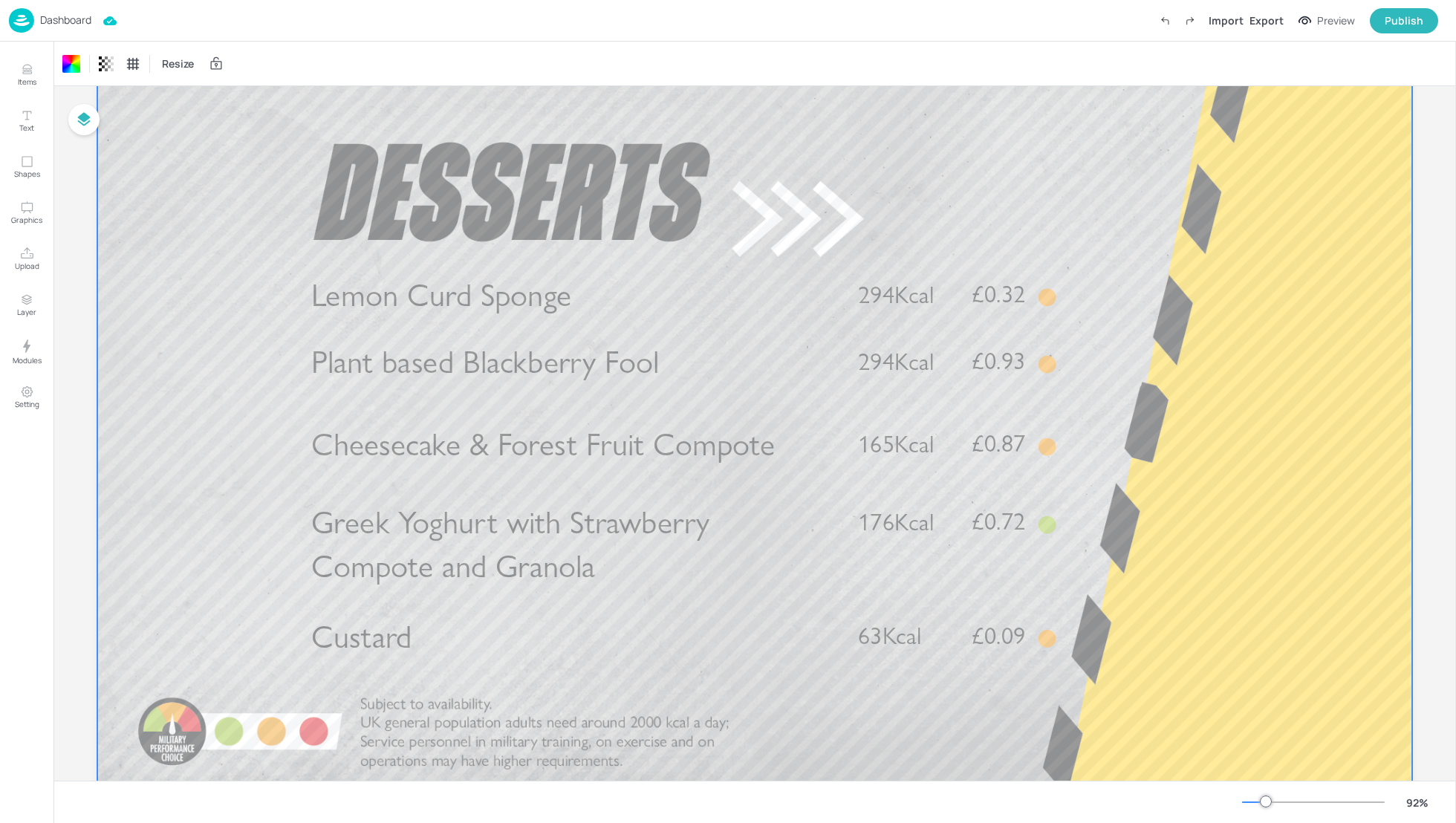
click at [1223, 380] on div at bounding box center [754, 425] width 1314 height 740
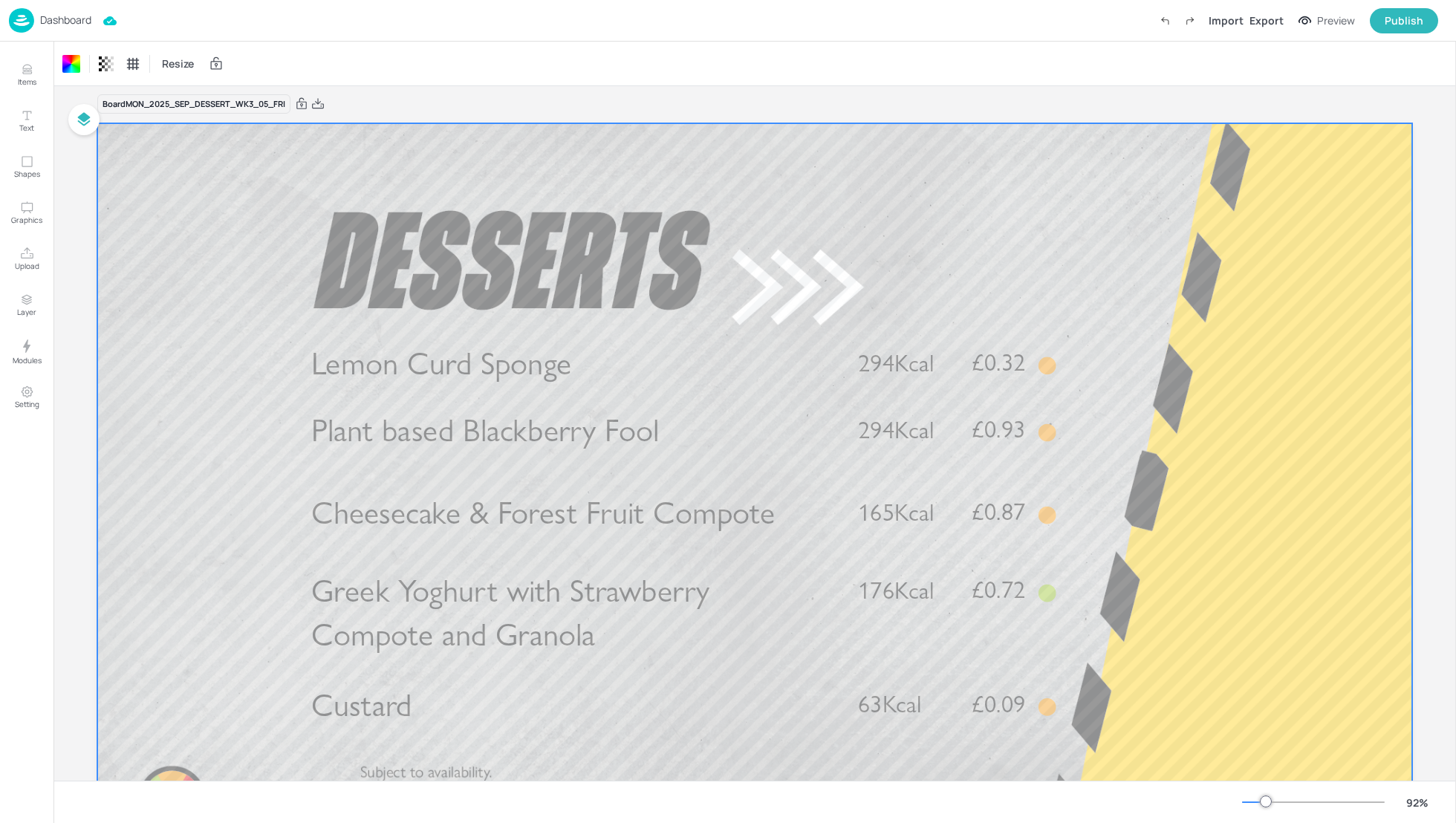
scroll to position [0, 0]
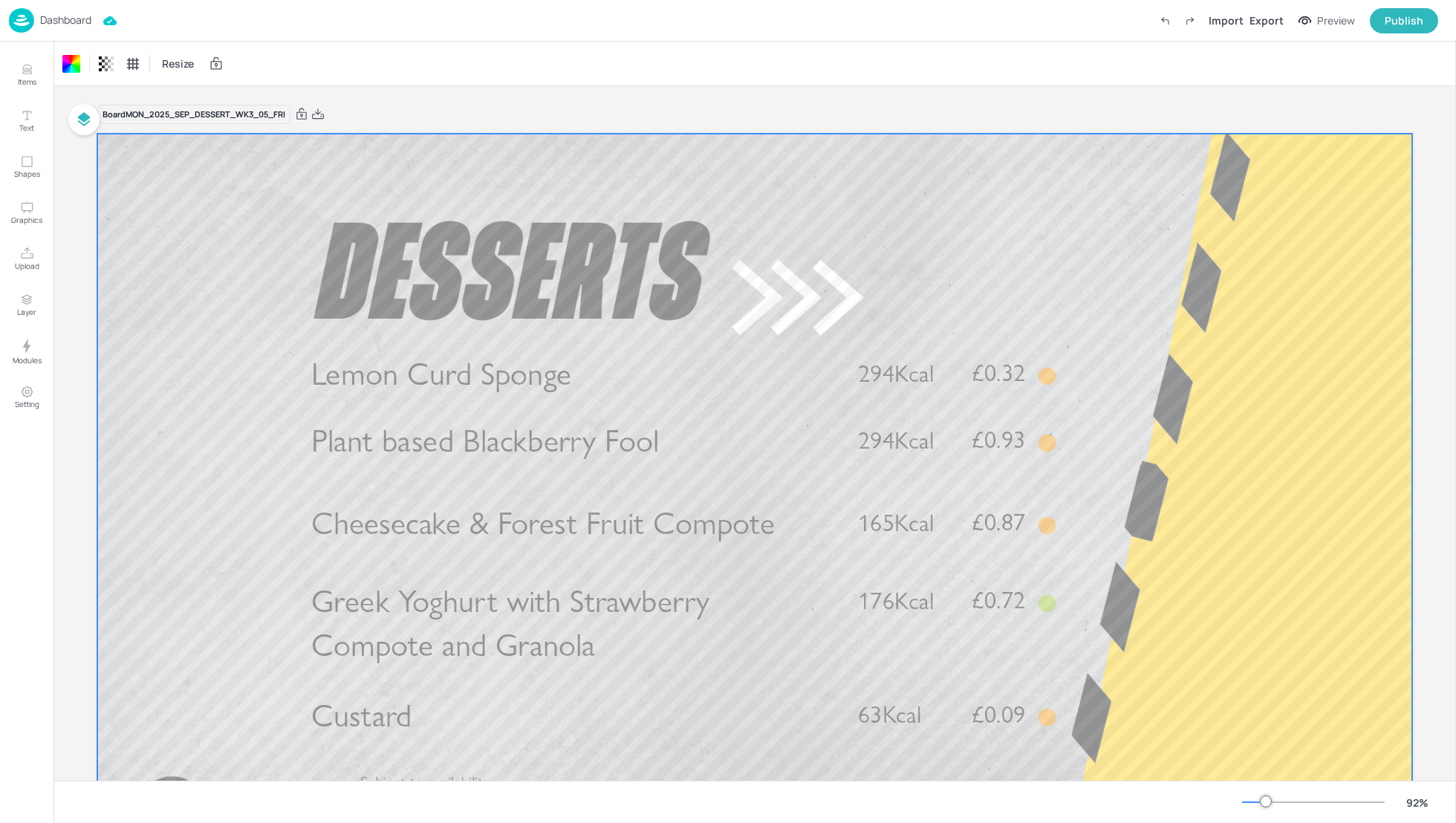
click at [890, 41] on div "Dashboard Import Export Preview Publish" at bounding box center [728, 21] width 1456 height 41
click at [67, 23] on p "Dashboard" at bounding box center [66, 20] width 51 height 11
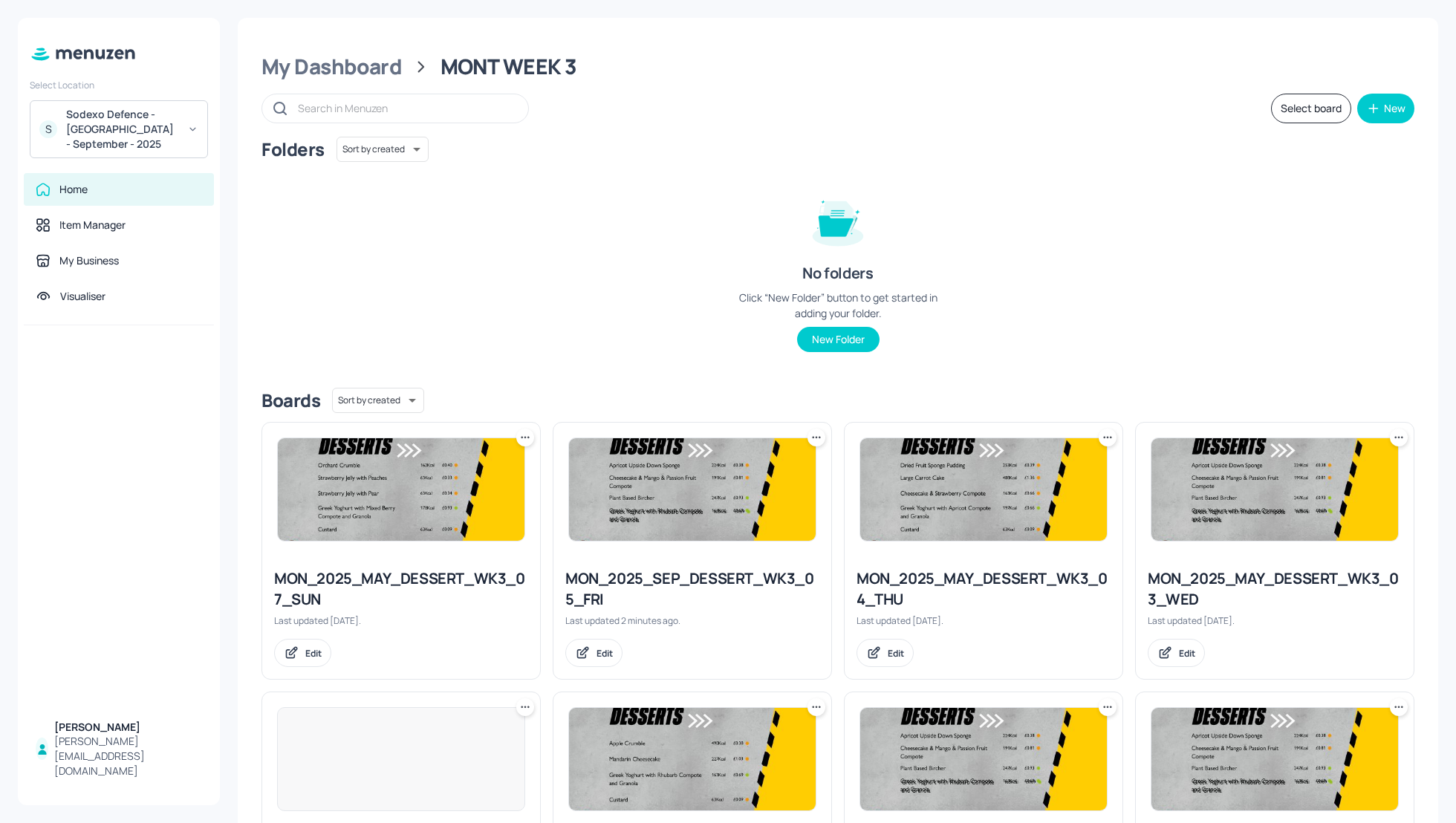
click at [633, 159] on div "Folders Sort by created id ​" at bounding box center [837, 149] width 1153 height 25
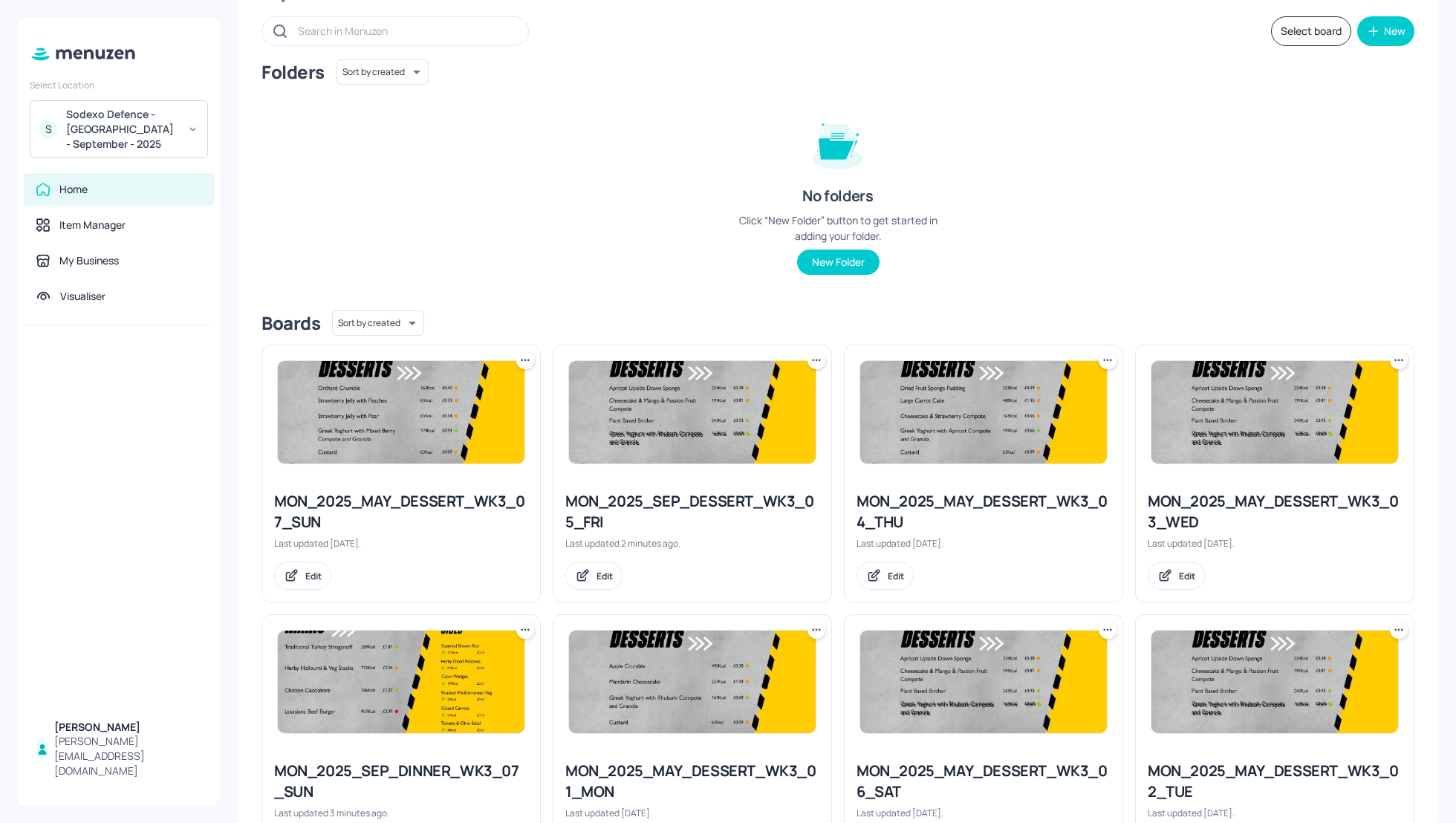
scroll to position [79, 0]
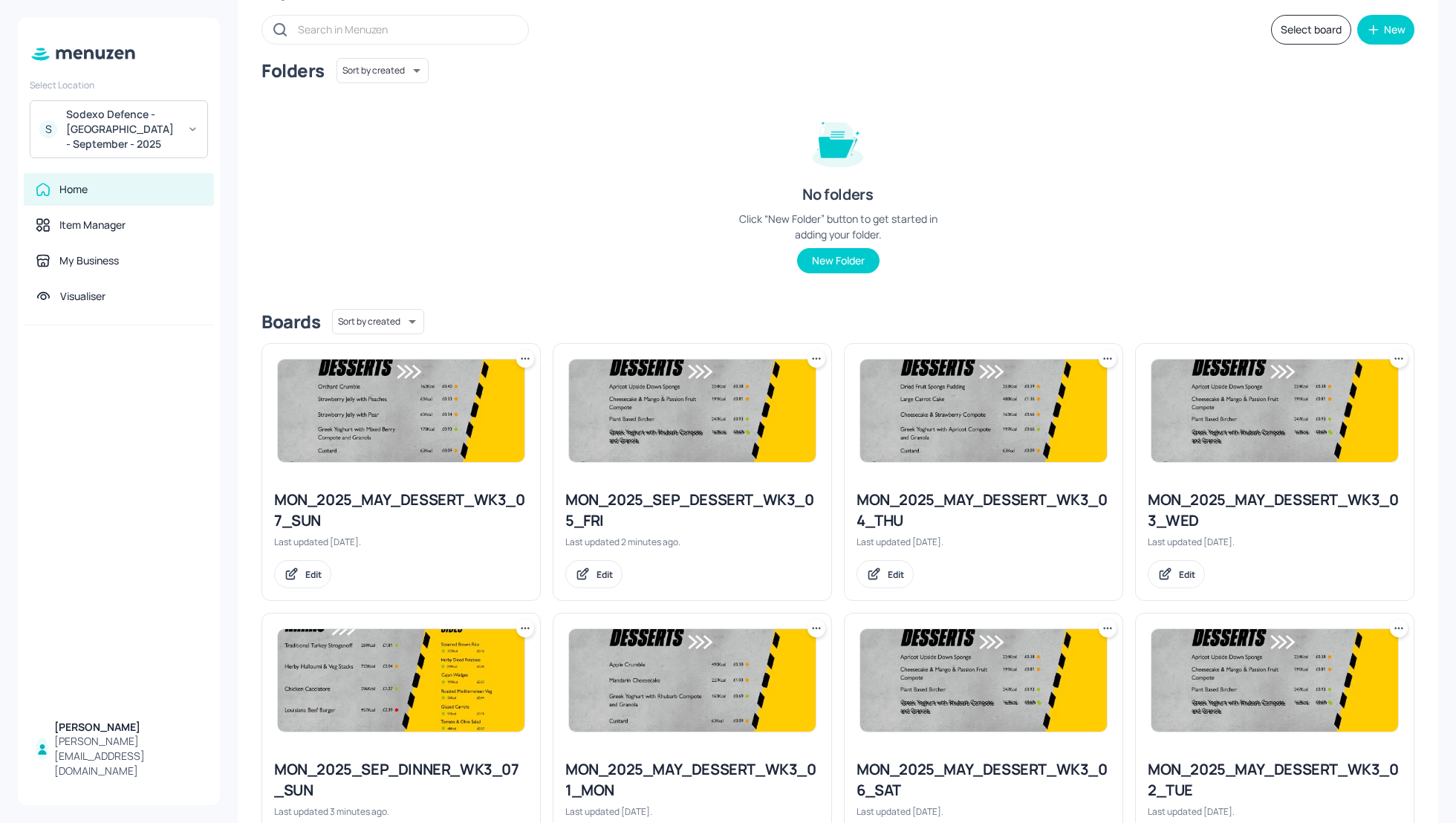
click at [1075, 230] on div "Folders Sort by created id ​ No folders Click “New Folder” button to get starte…" at bounding box center [837, 178] width 1153 height 239
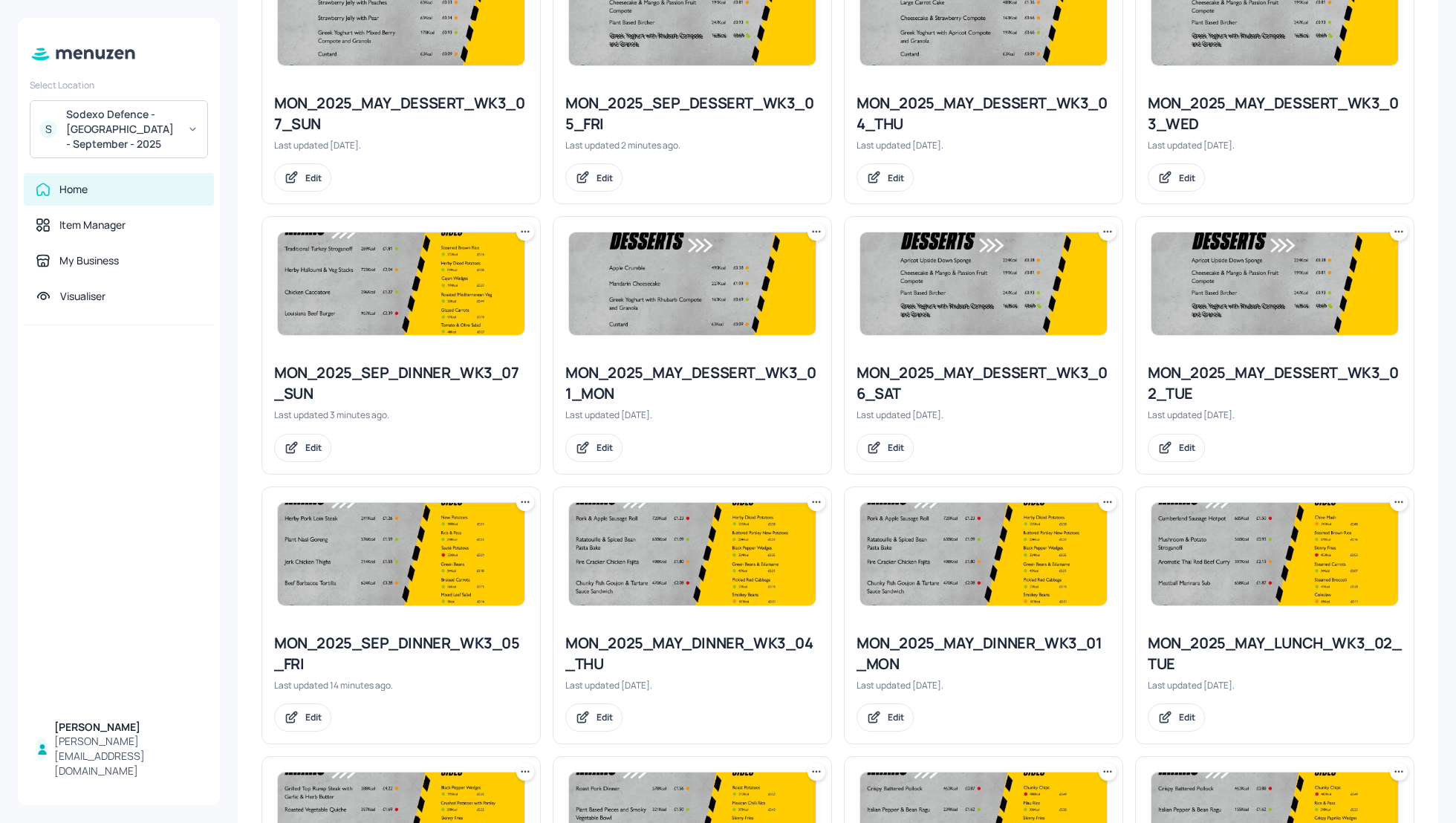
scroll to position [515, 0]
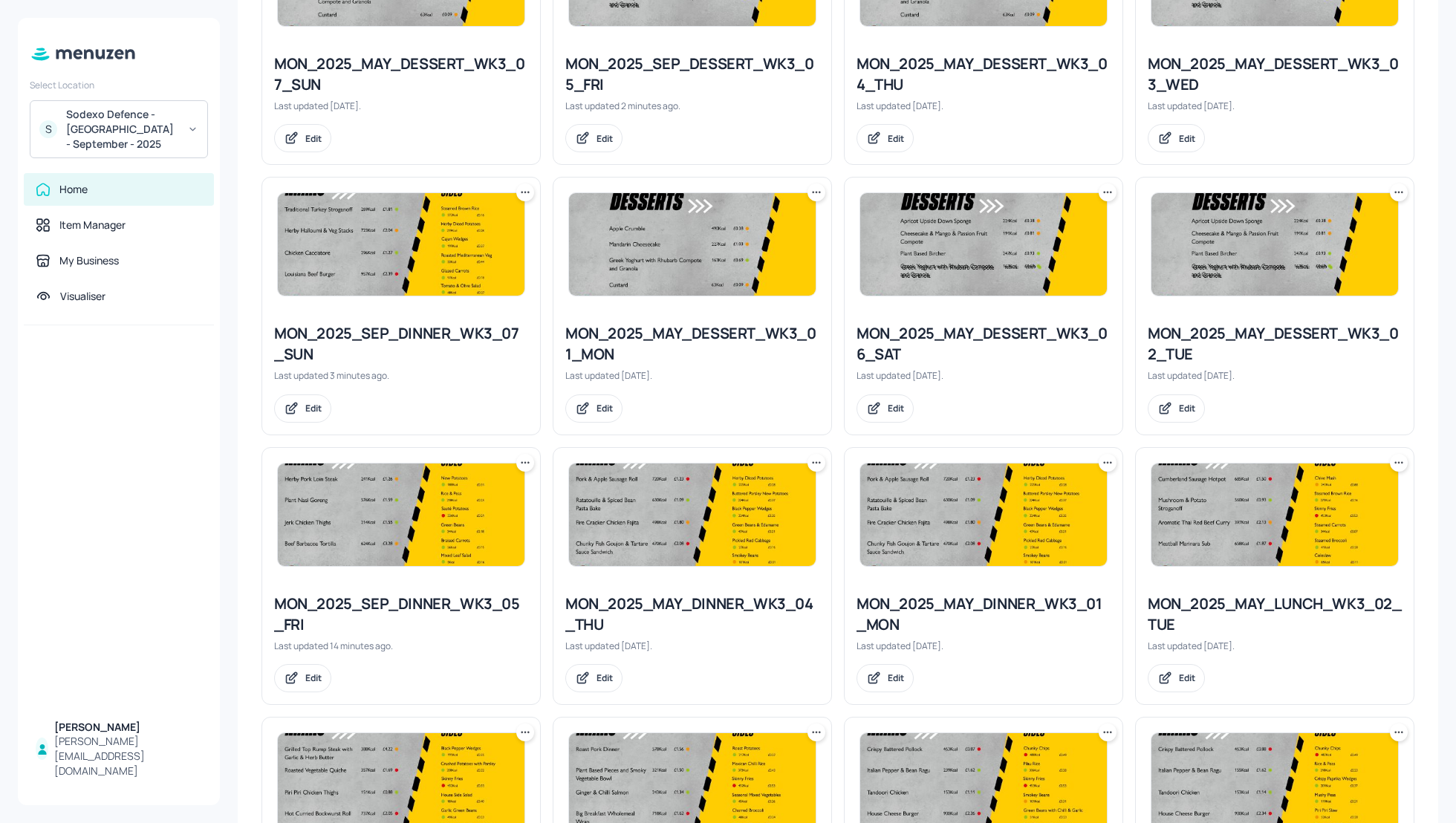
click at [1104, 196] on icon at bounding box center [1108, 192] width 15 height 15
click at [1030, 225] on p "Rename" at bounding box center [1027, 222] width 34 height 13
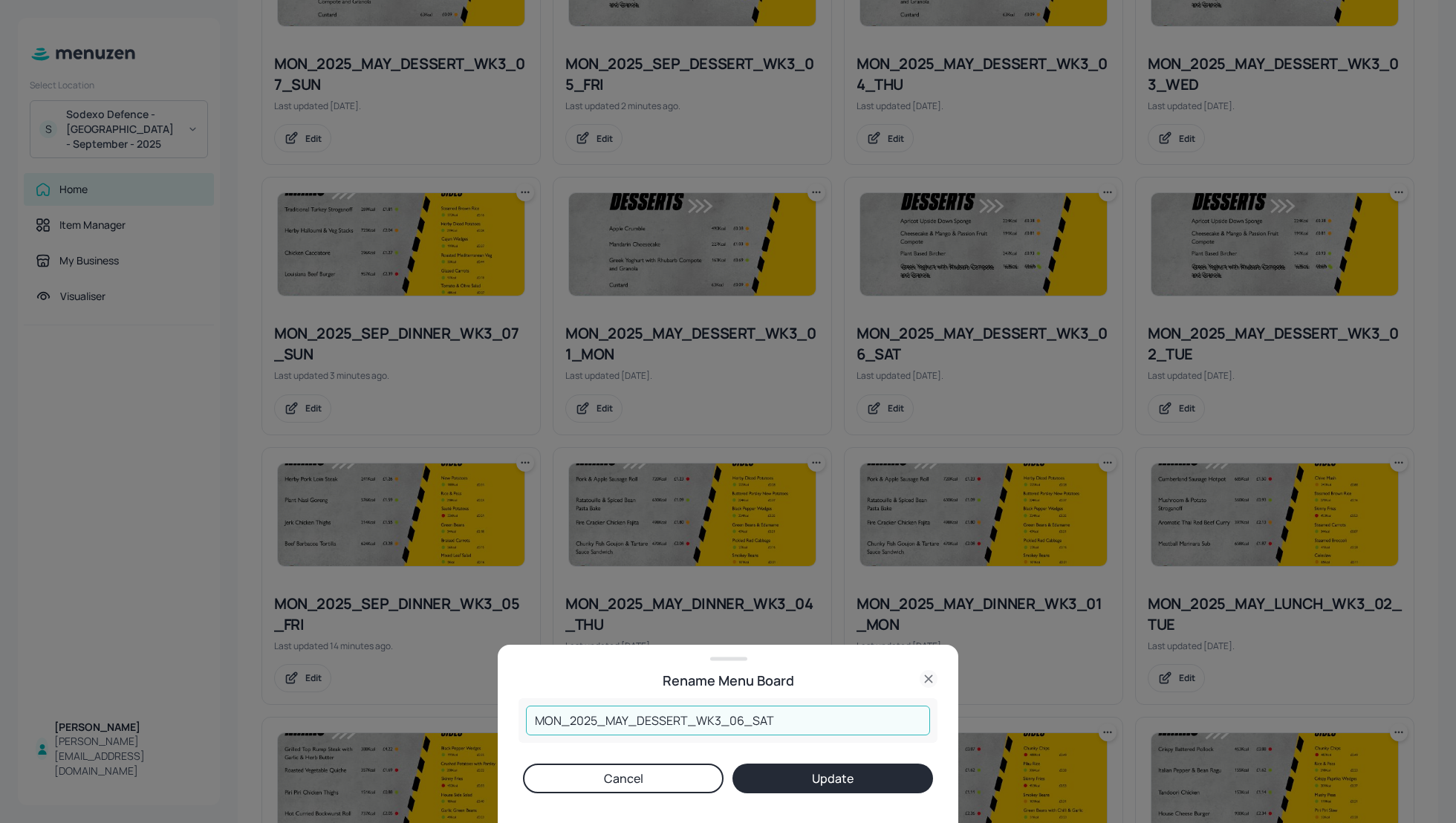
drag, startPoint x: 630, startPoint y: 719, endPoint x: 608, endPoint y: 721, distance: 22.1
click at [608, 721] on input "MON_2025_MAY_DESSERT_WK3_06_SAT" at bounding box center [727, 721] width 404 height 30
type input "MON_2025_SEP_DESSERT_WK3_06_SAT"
click at [787, 770] on button "Update" at bounding box center [832, 779] width 201 height 30
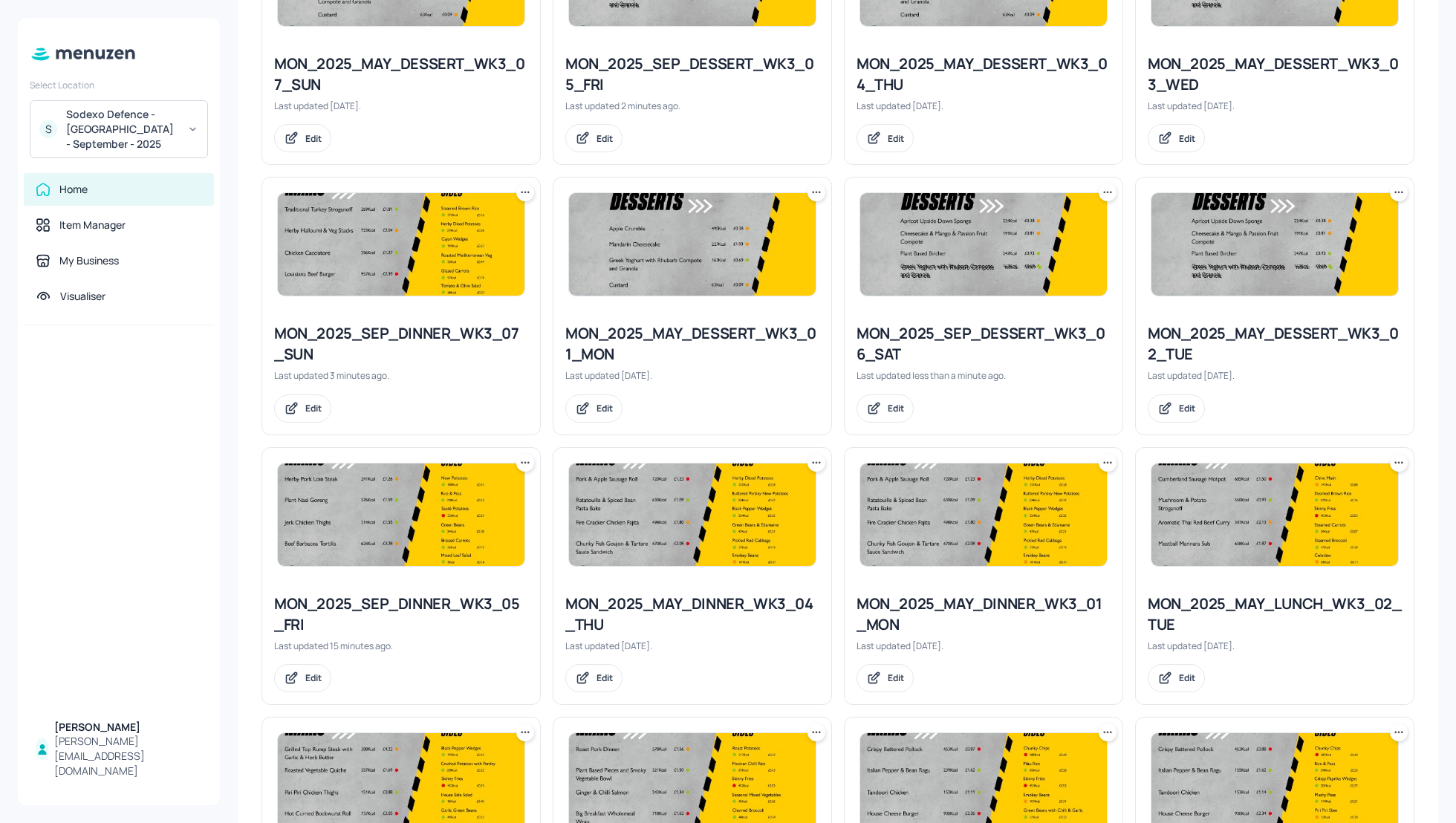
click at [912, 340] on div "MON_2025_SEP_DESSERT_WK3_06_SAT" at bounding box center [983, 344] width 254 height 41
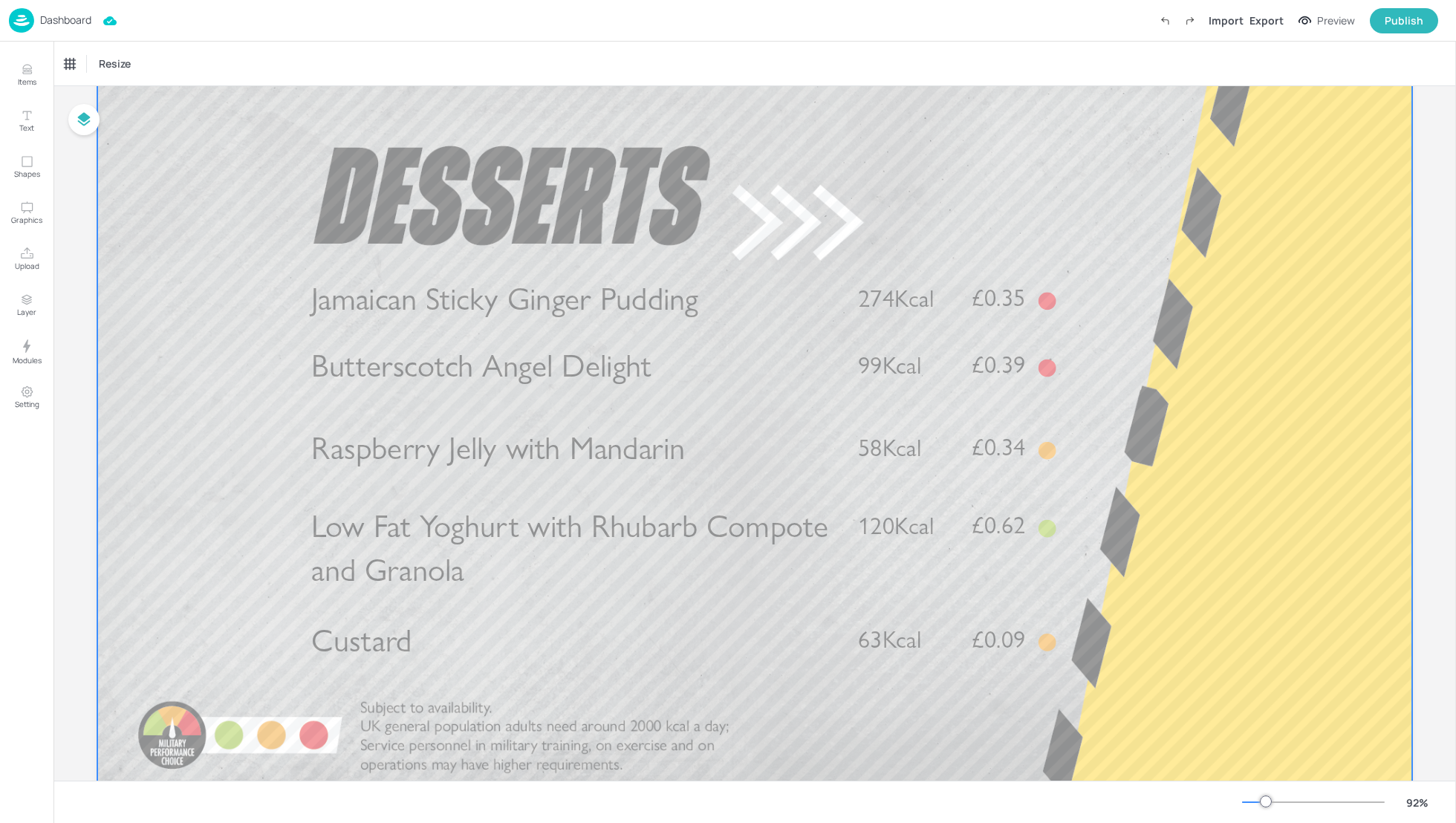
scroll to position [79, 0]
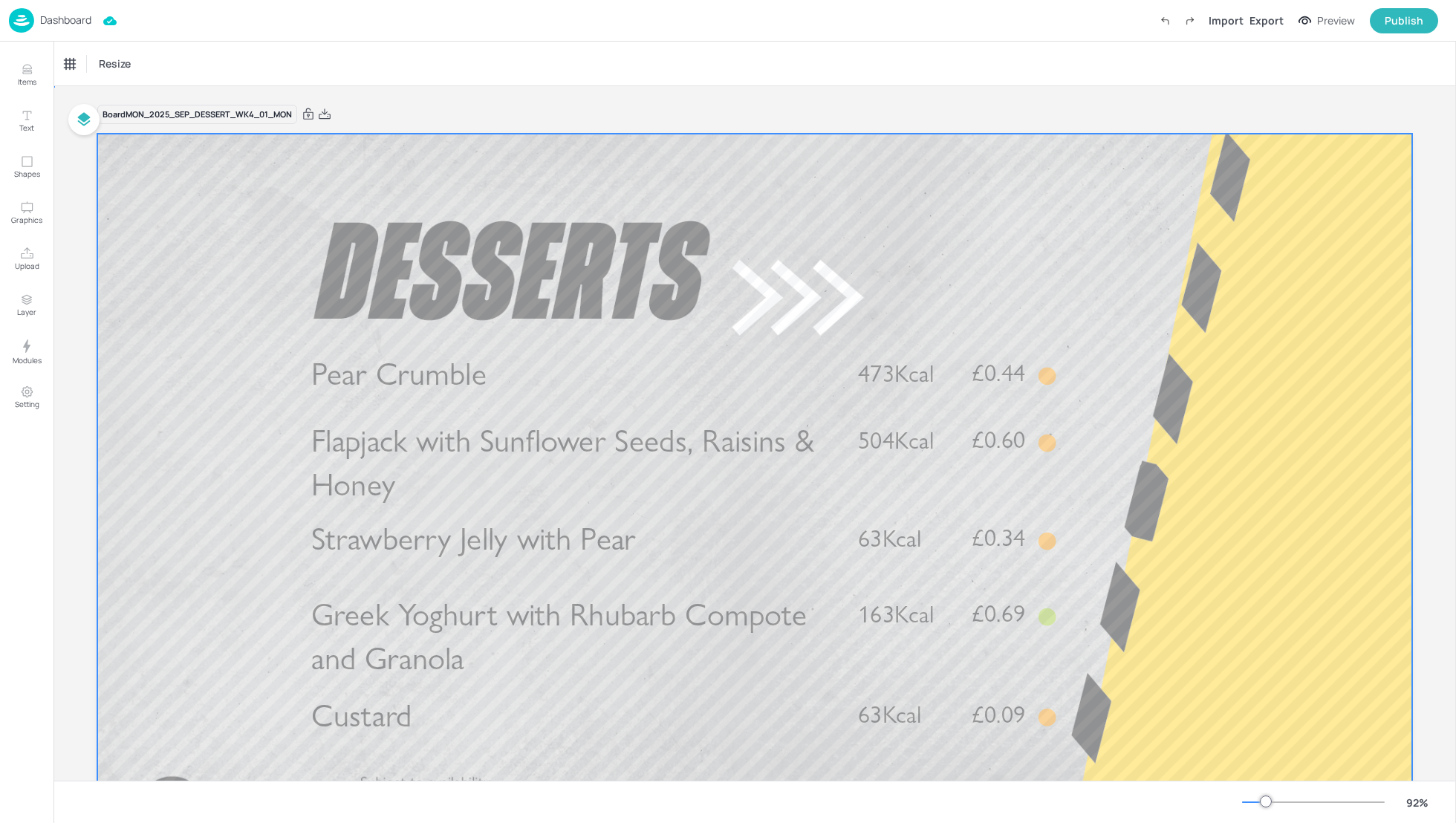
click at [1279, 509] on div at bounding box center [754, 504] width 1314 height 740
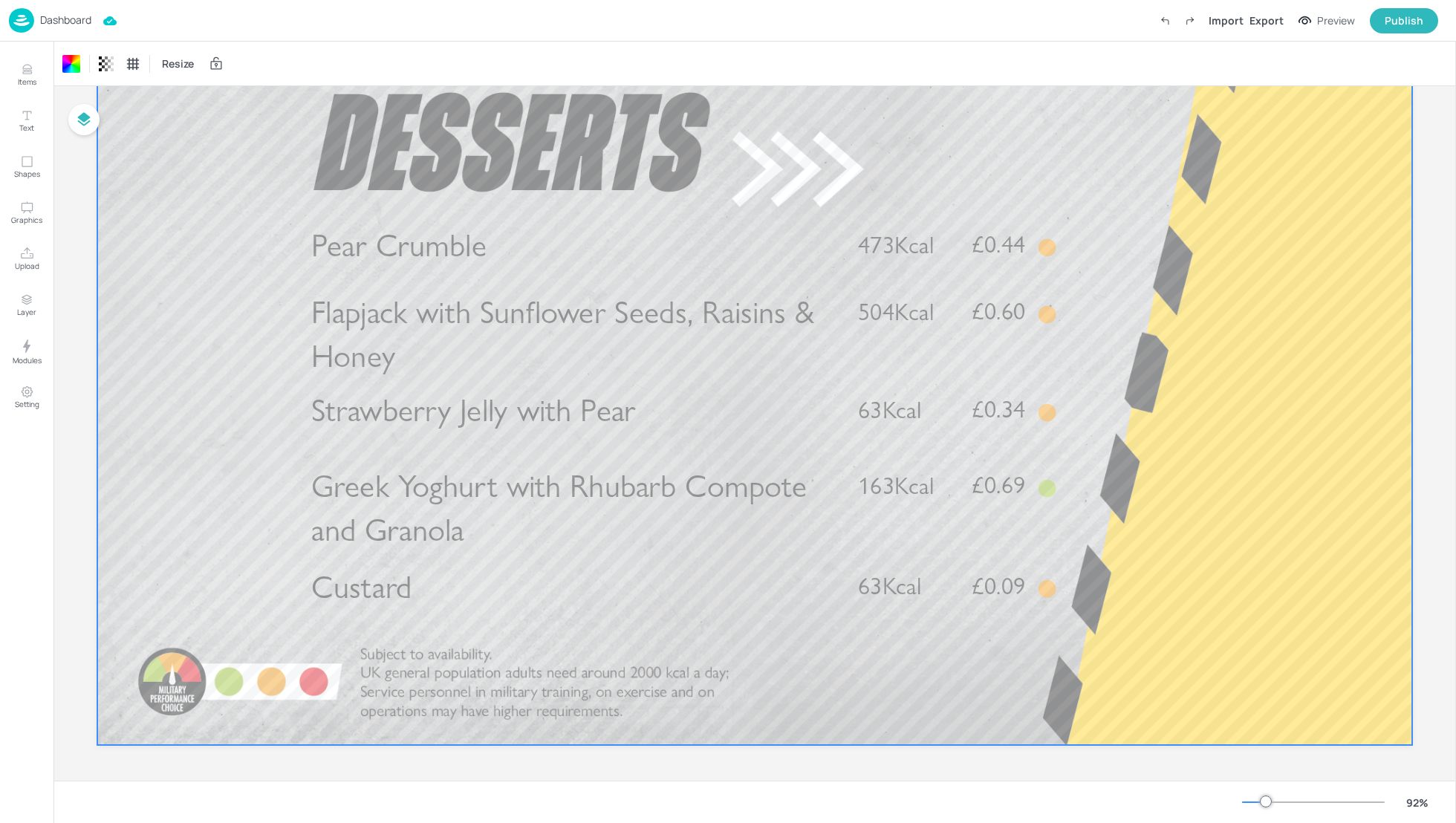
scroll to position [129, 0]
